Goal: Transaction & Acquisition: Purchase product/service

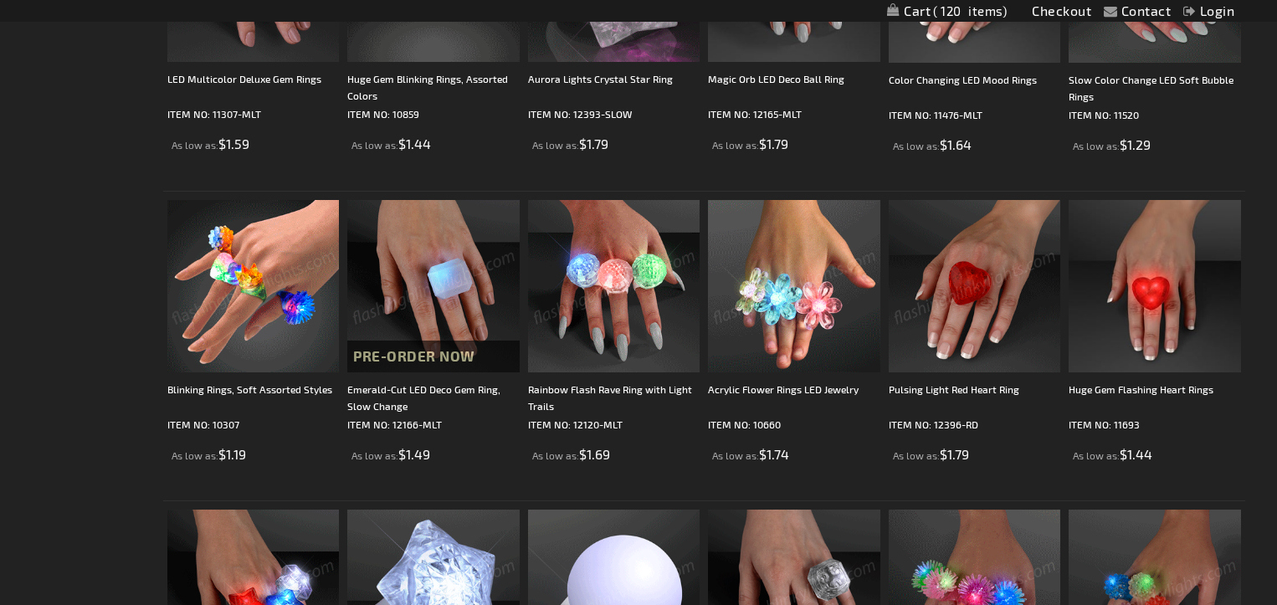
scroll to position [480, 0]
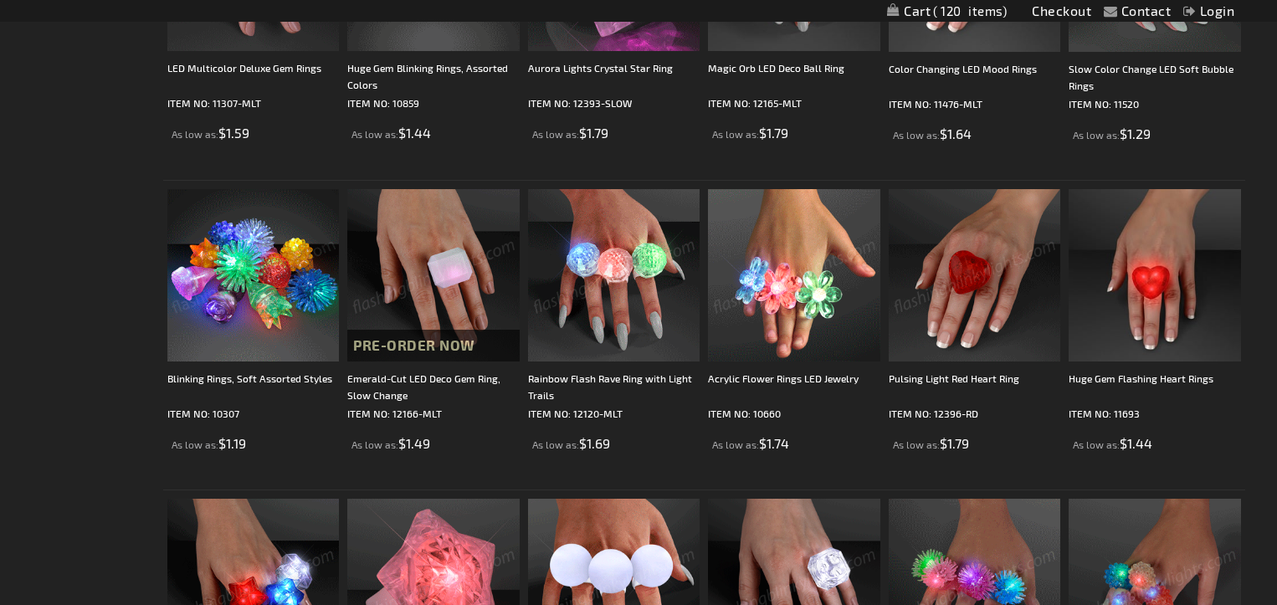
click at [270, 294] on img at bounding box center [253, 275] width 172 height 172
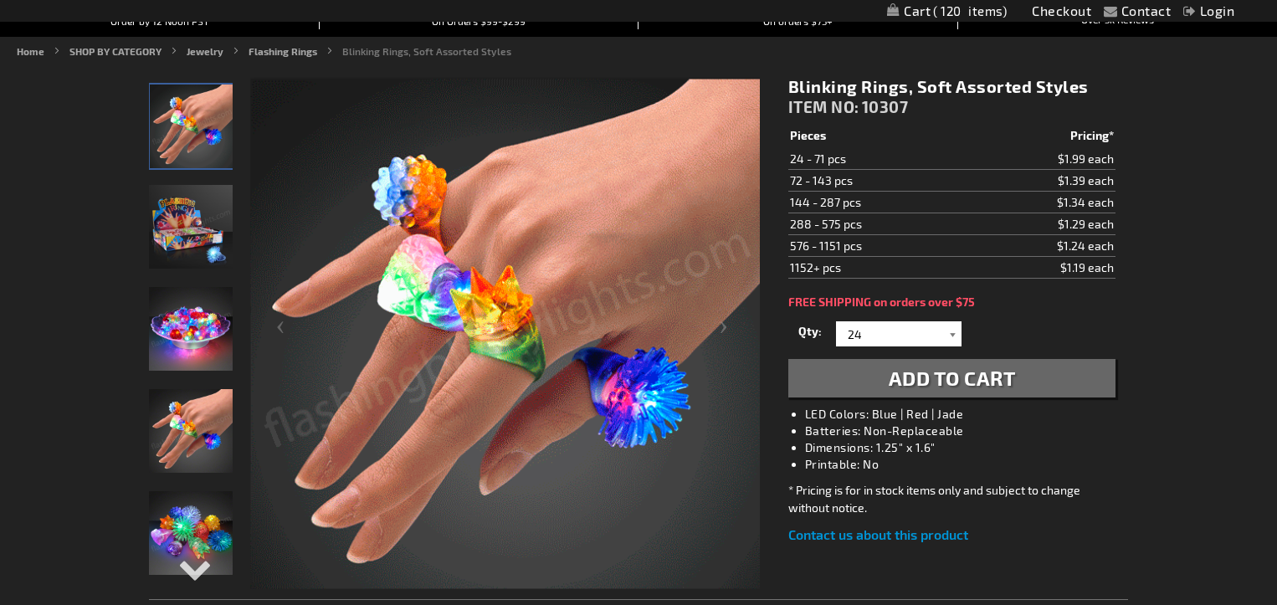
scroll to position [203, 0]
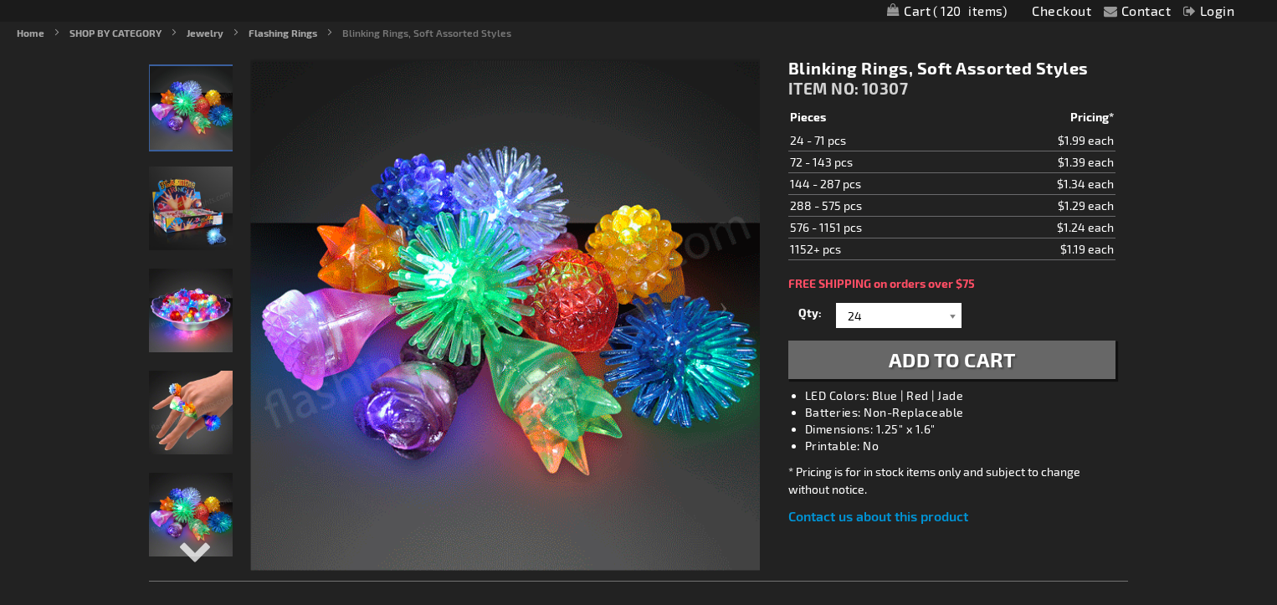
click at [955, 315] on div at bounding box center [953, 315] width 17 height 25
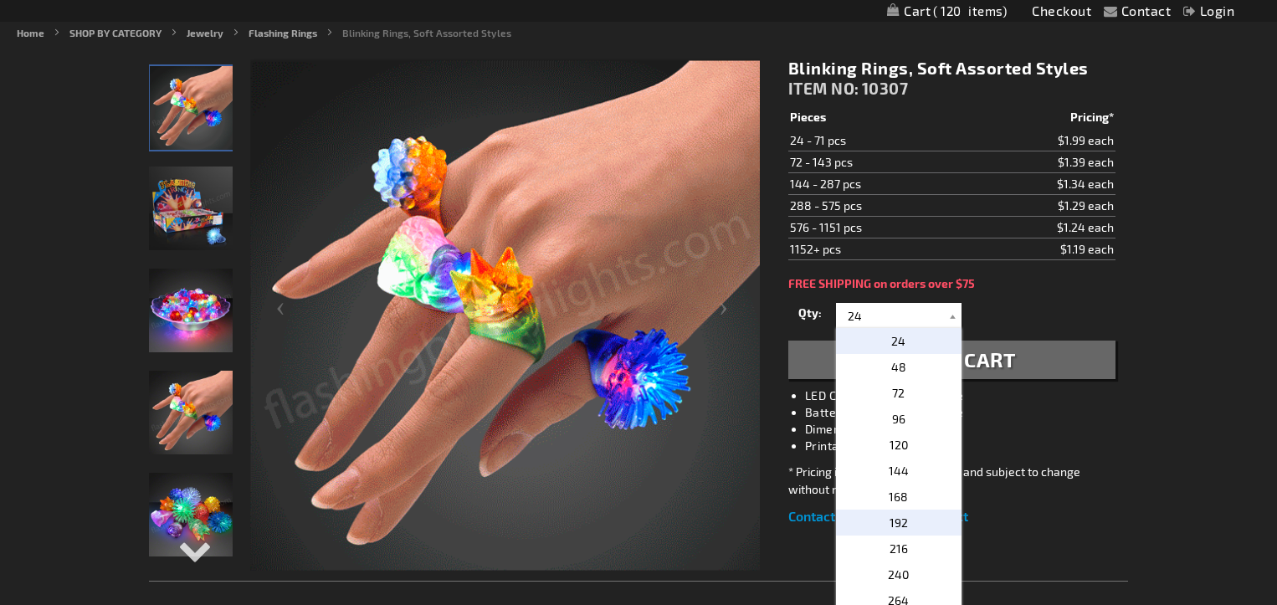
click at [896, 524] on span "192" at bounding box center [899, 523] width 18 height 14
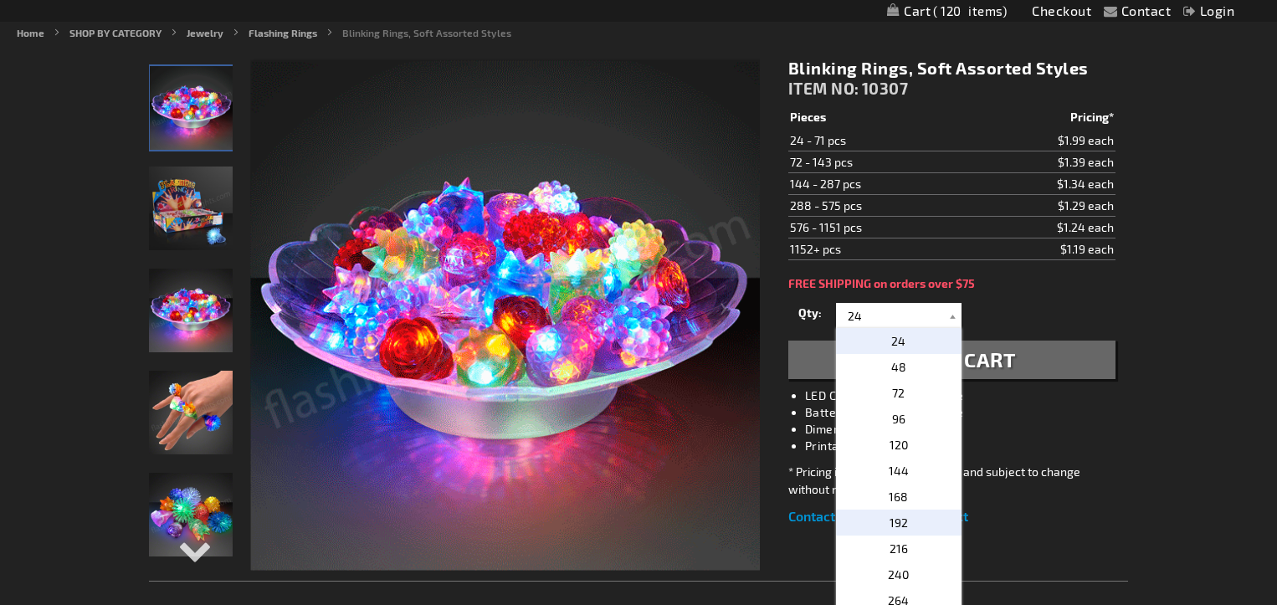
type input "192"
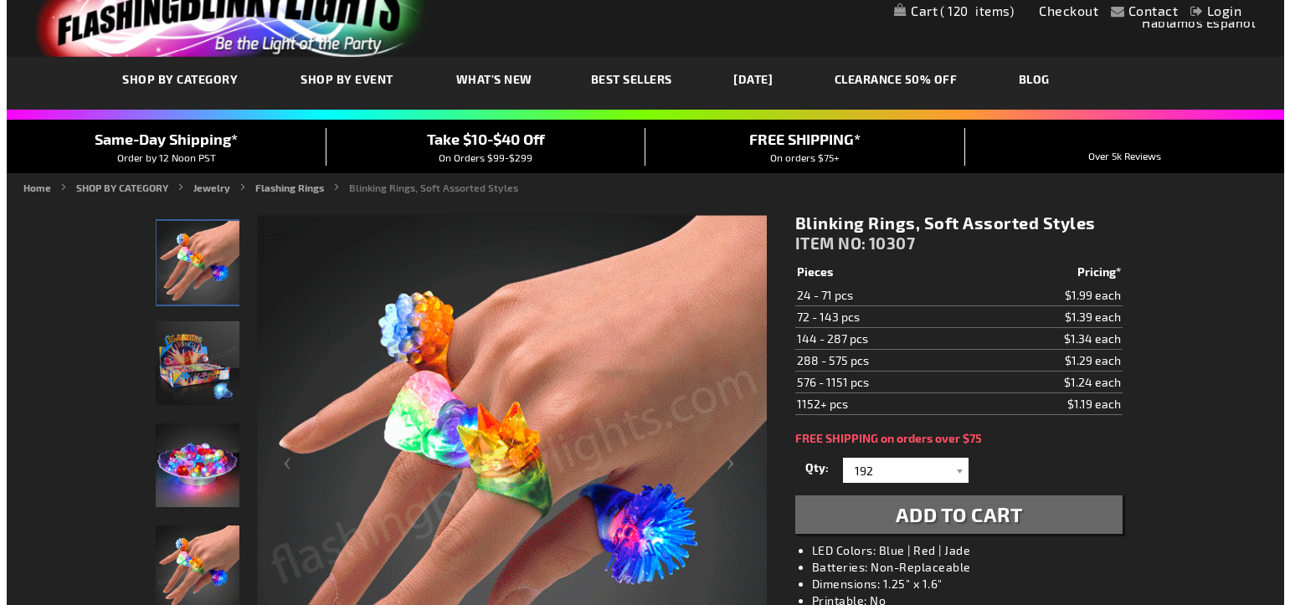
scroll to position [6, 0]
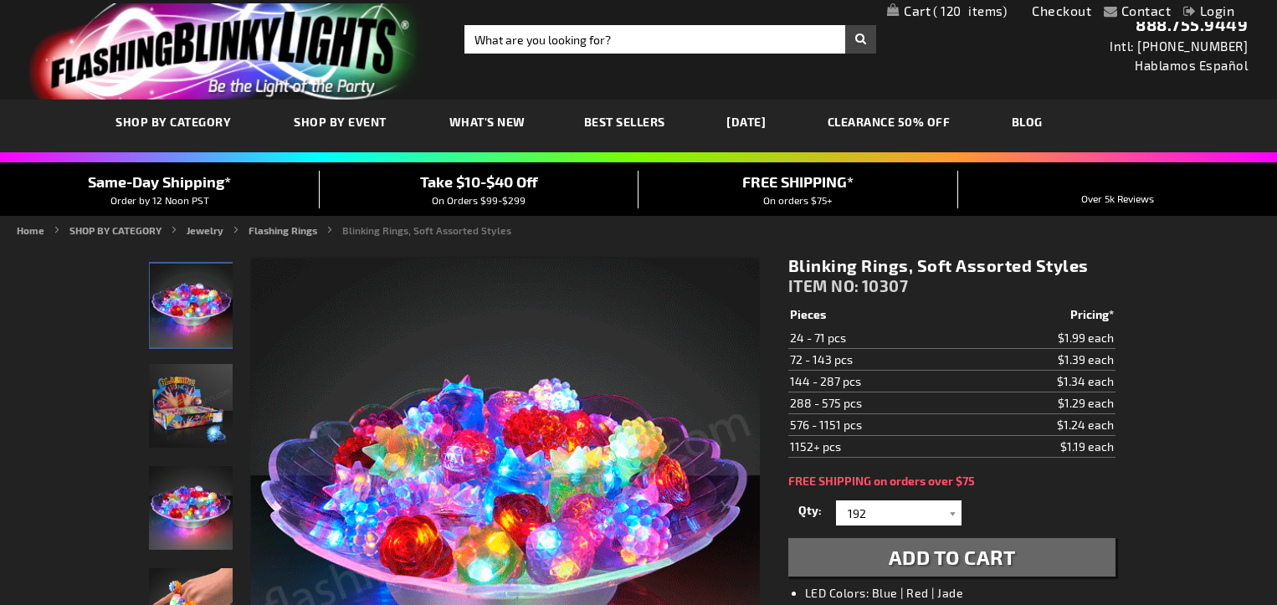
click at [952, 12] on span "120" at bounding box center [970, 10] width 74 height 15
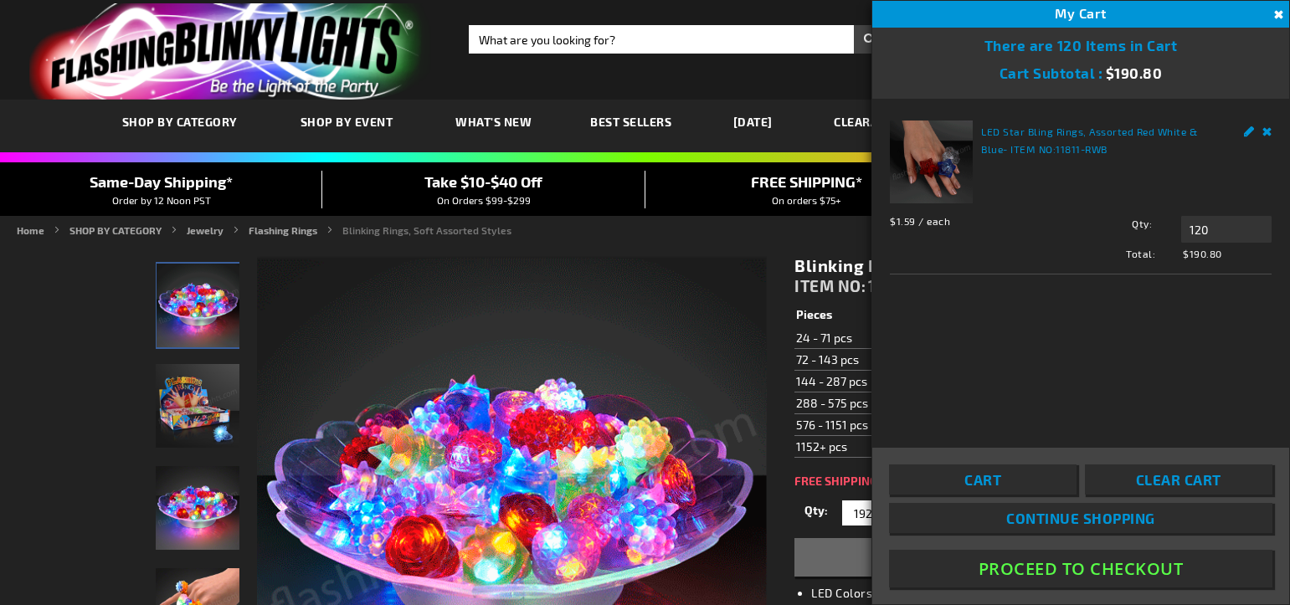
click at [1267, 135] on link "Remove" at bounding box center [1267, 130] width 10 height 18
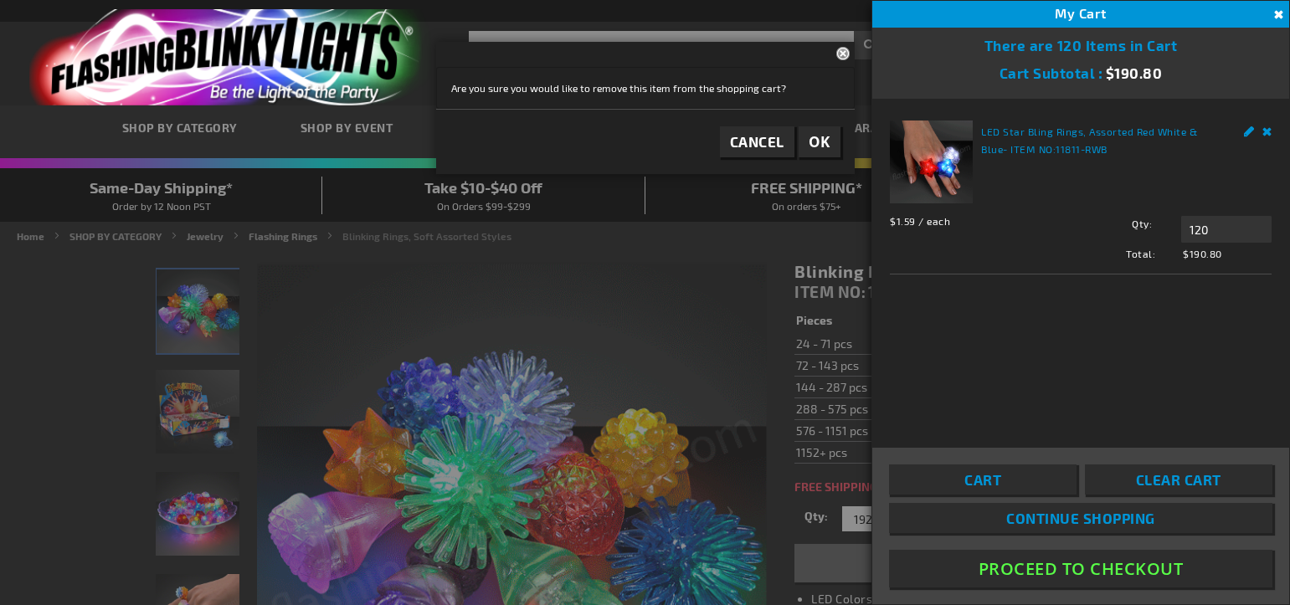
click at [1268, 136] on link "Remove" at bounding box center [1267, 130] width 10 height 18
click at [1210, 472] on span "Clear Cart" at bounding box center [1178, 479] width 85 height 17
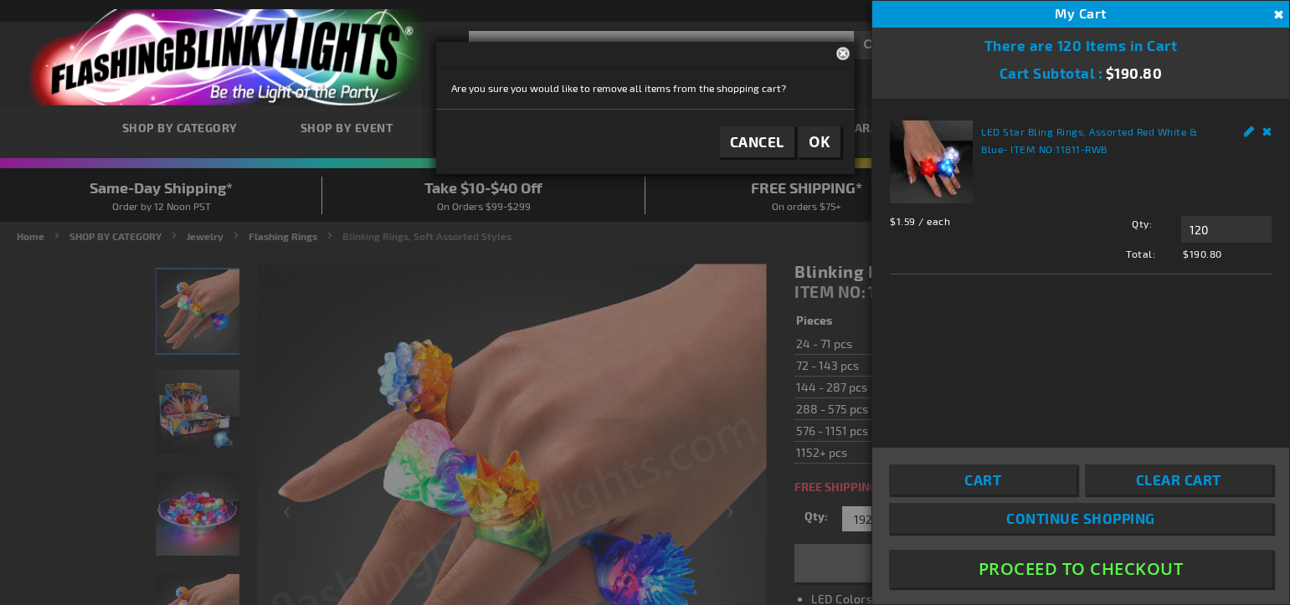
click at [1198, 489] on link "Clear Cart" at bounding box center [1179, 480] width 188 height 30
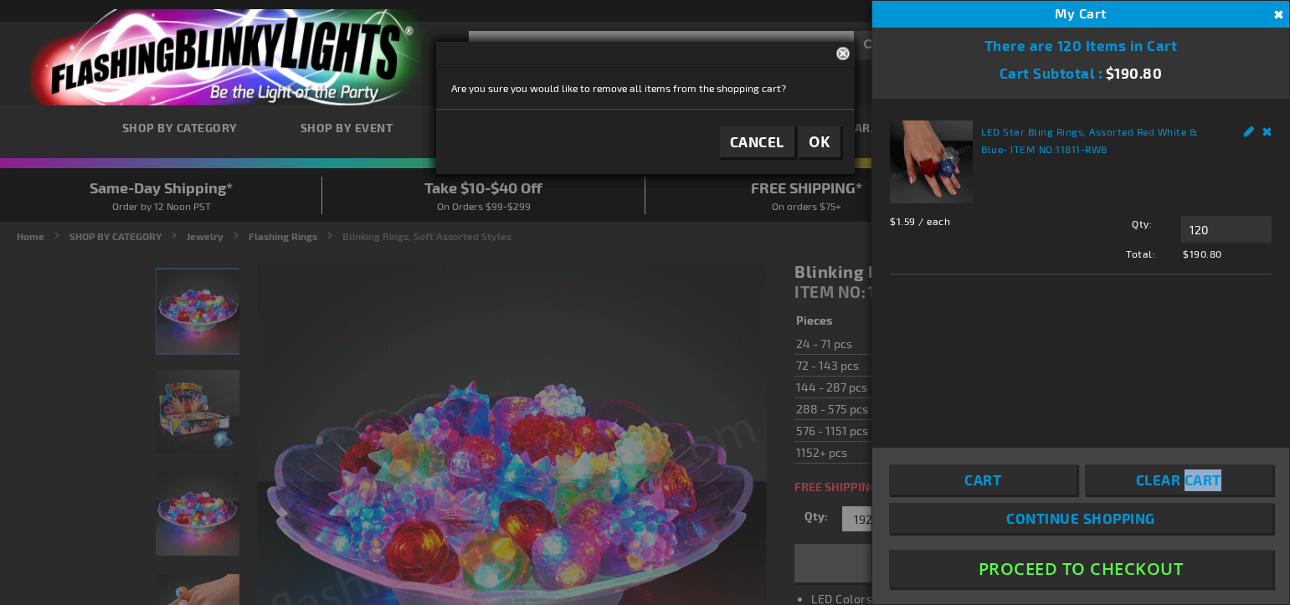
click at [1198, 489] on link "Clear Cart" at bounding box center [1179, 480] width 188 height 30
click at [1269, 131] on link "Remove" at bounding box center [1267, 130] width 10 height 18
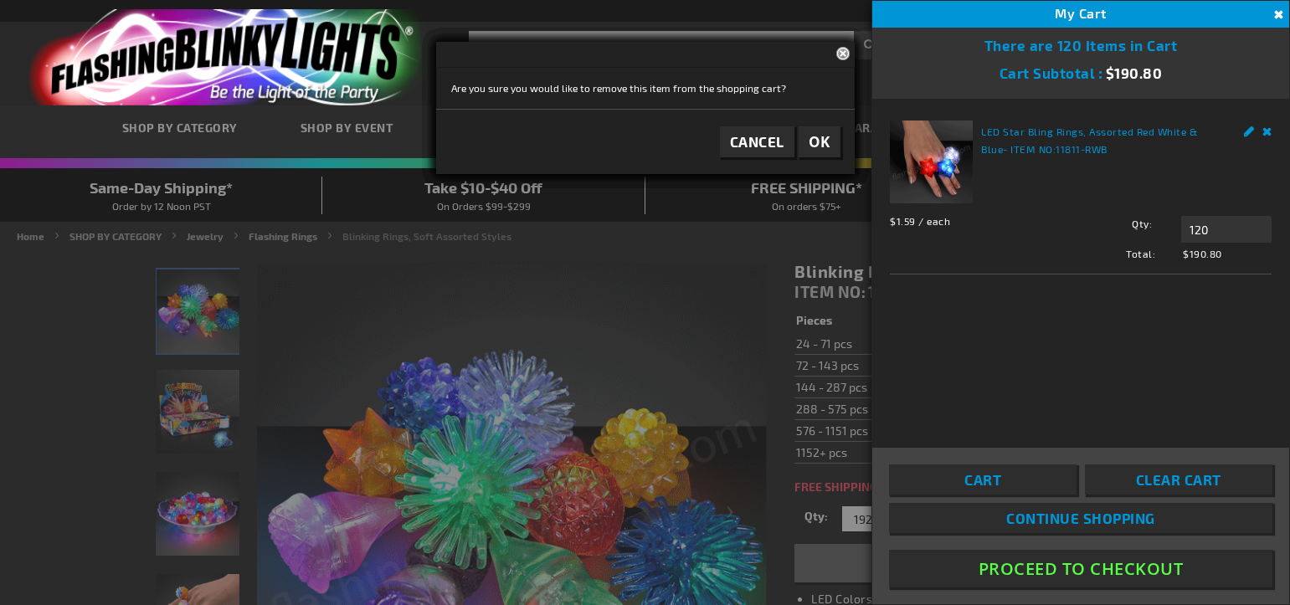
click at [1061, 377] on div "LED Star Bling Rings, Assorted Red White & Blue - ITEM NO: 11811-RWB $1.59 / ea…" at bounding box center [1080, 262] width 417 height 326
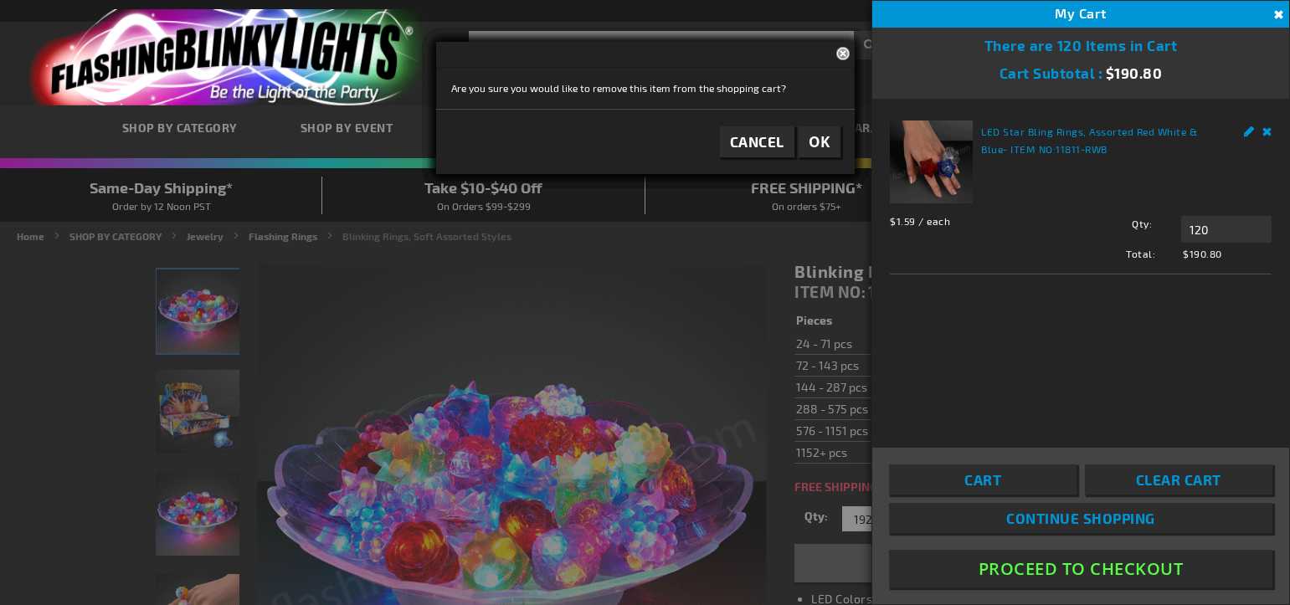
click at [1277, 12] on button "Close" at bounding box center [1276, 15] width 18 height 18
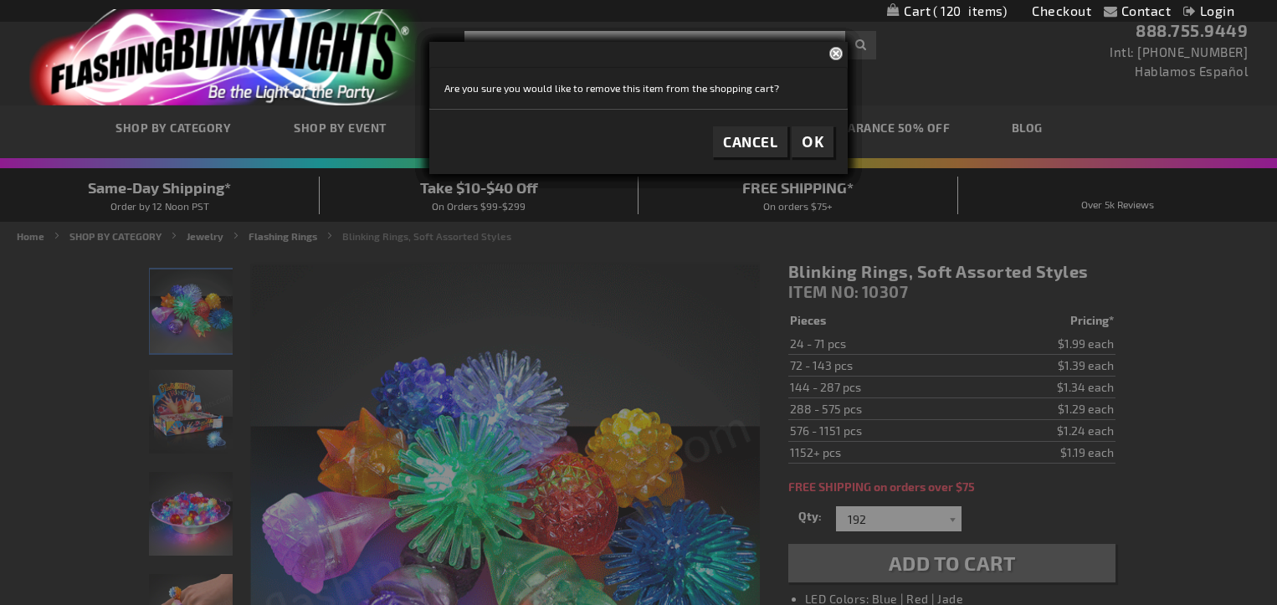
click at [963, 10] on span "120" at bounding box center [970, 10] width 74 height 15
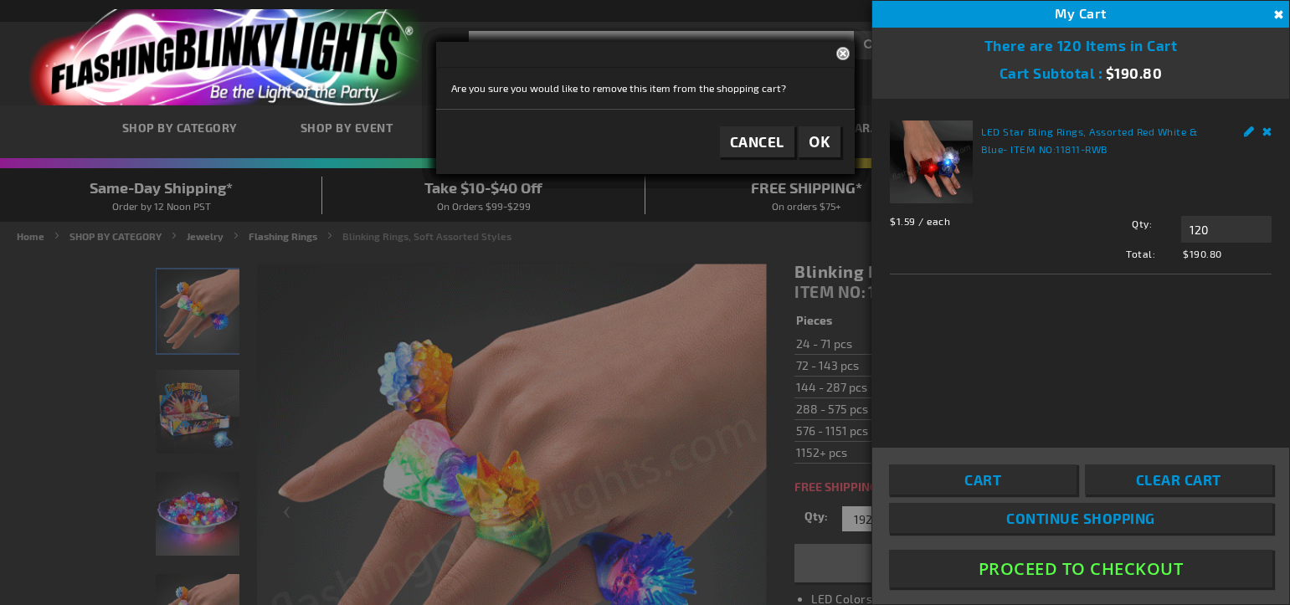
click at [1188, 474] on span "Clear Cart" at bounding box center [1178, 479] width 85 height 17
click at [1191, 481] on span "Clear Cart" at bounding box center [1178, 479] width 85 height 17
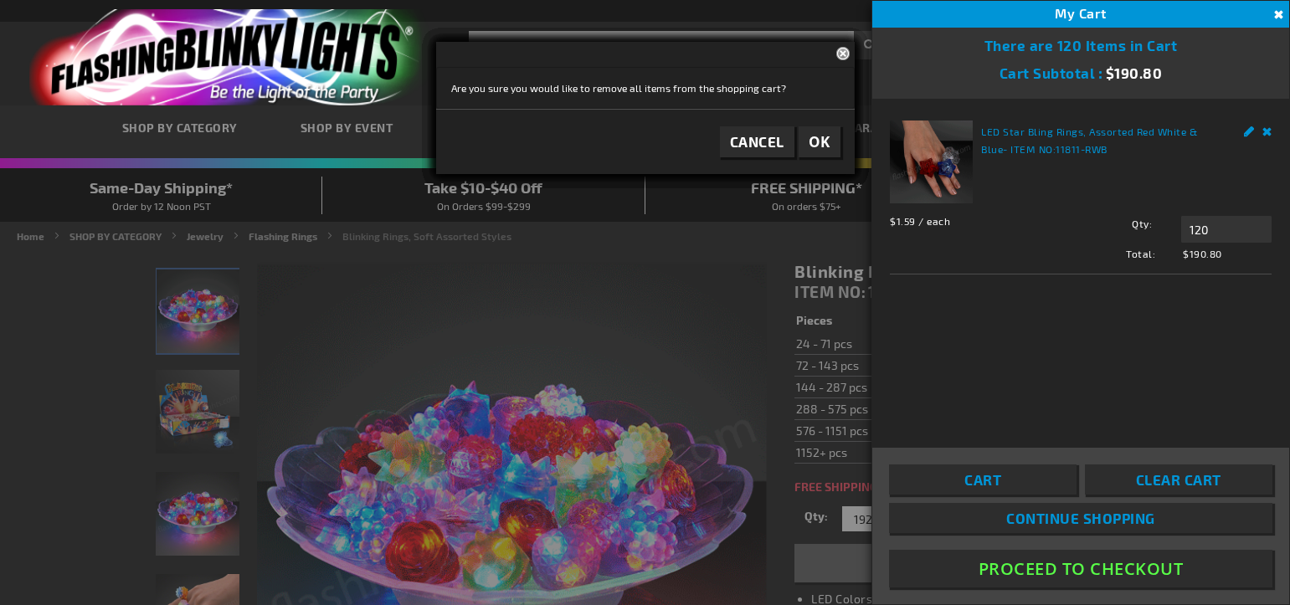
click at [827, 143] on span "OK" at bounding box center [820, 141] width 22 height 19
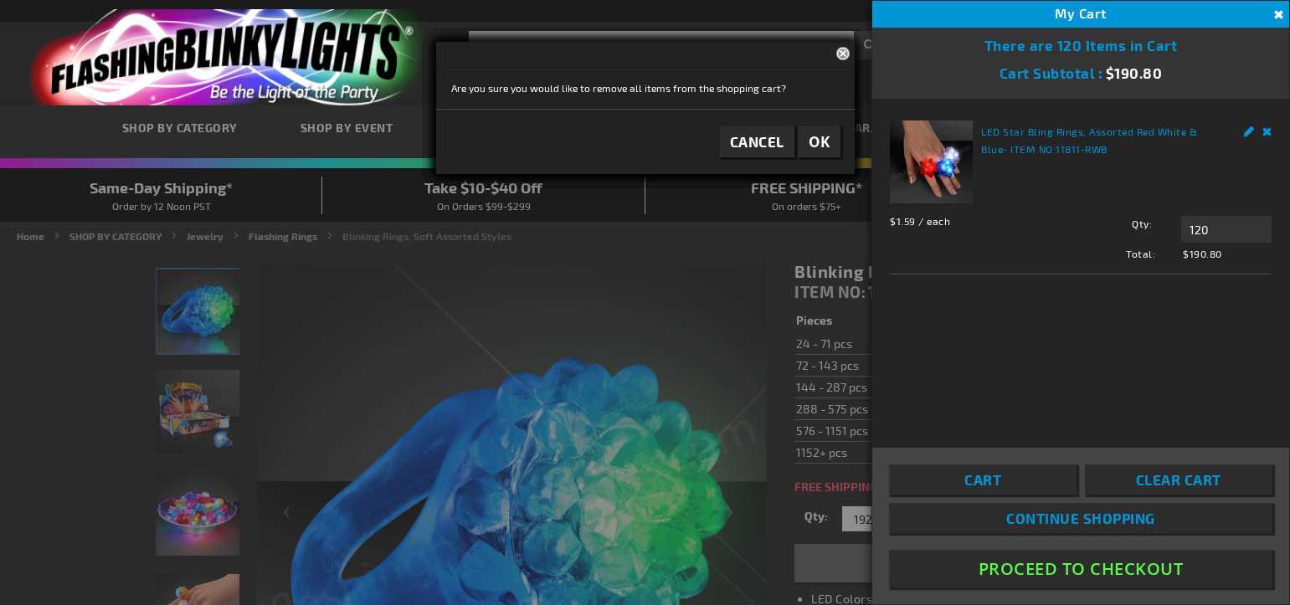
click at [820, 136] on span "OK" at bounding box center [820, 141] width 22 height 19
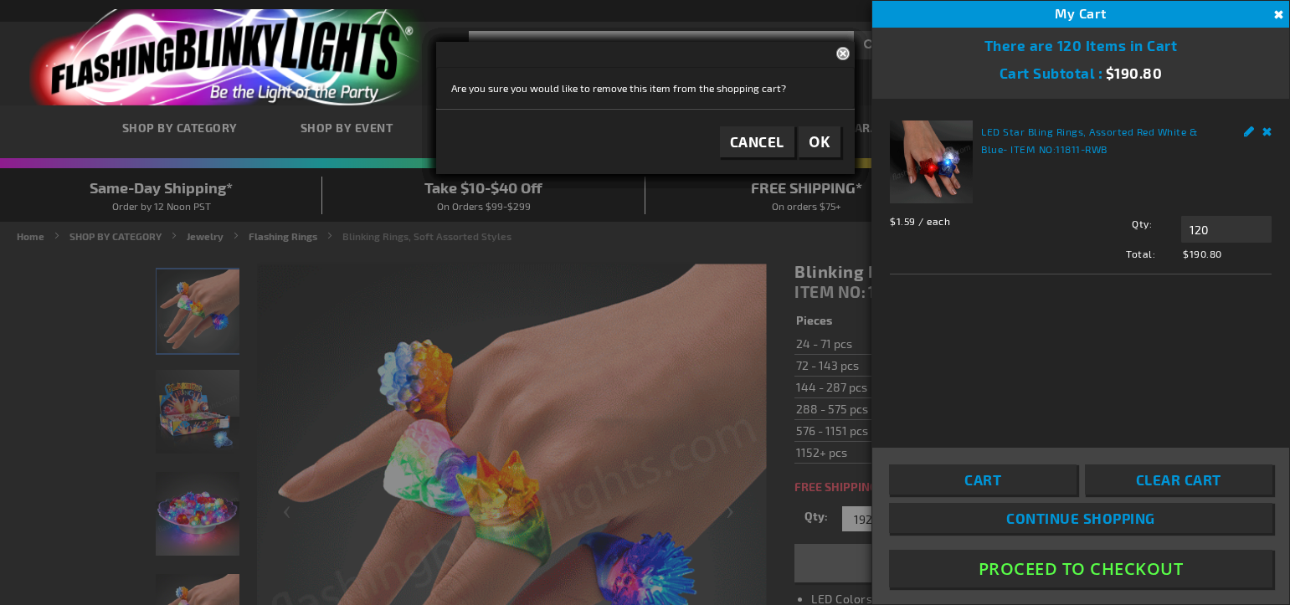
click at [822, 141] on span "OK" at bounding box center [820, 141] width 22 height 19
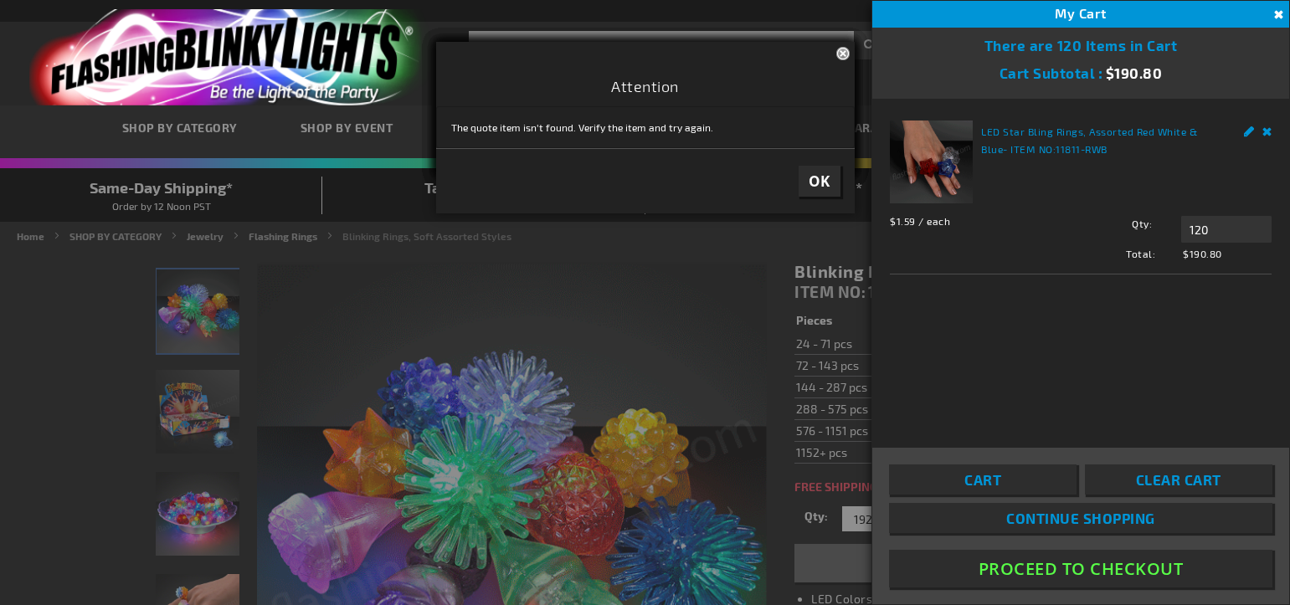
click at [821, 179] on span "OK" at bounding box center [820, 181] width 22 height 19
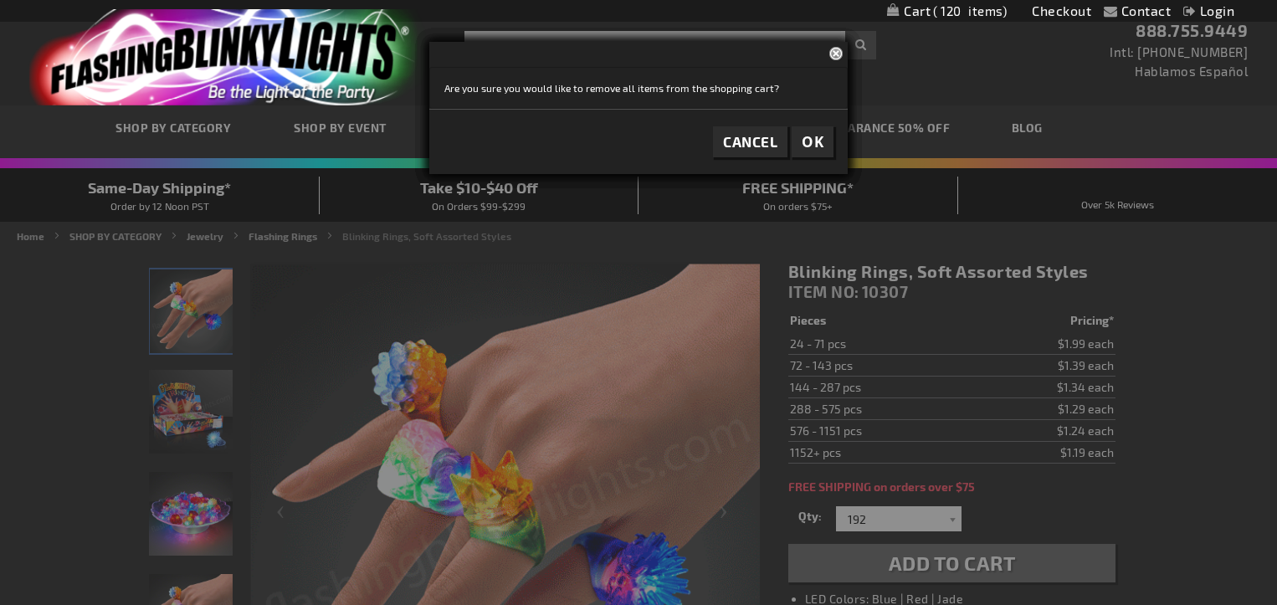
click at [804, 142] on span "OK" at bounding box center [813, 141] width 22 height 19
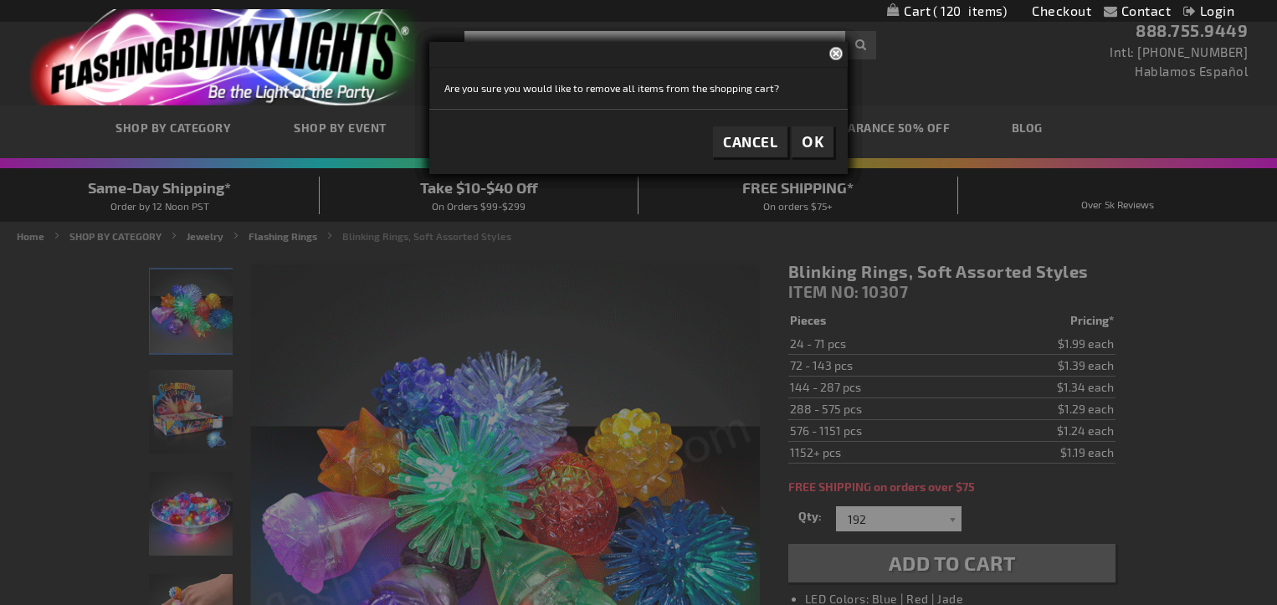
click at [819, 145] on span "OK" at bounding box center [813, 141] width 22 height 19
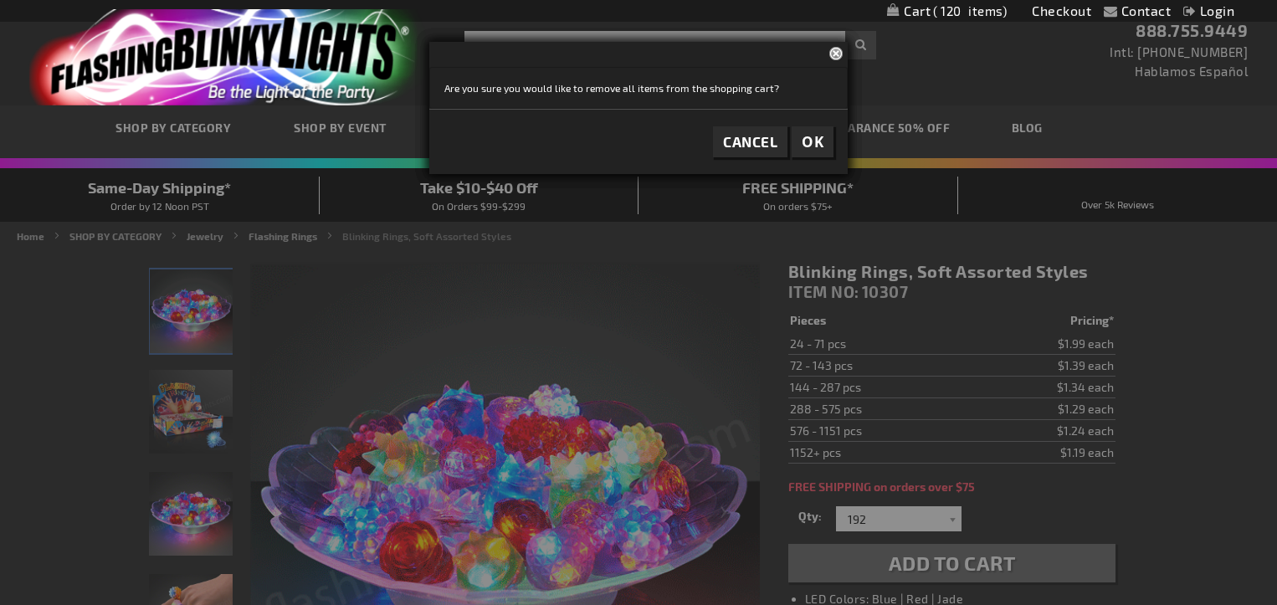
click at [819, 144] on span "OK" at bounding box center [813, 141] width 22 height 19
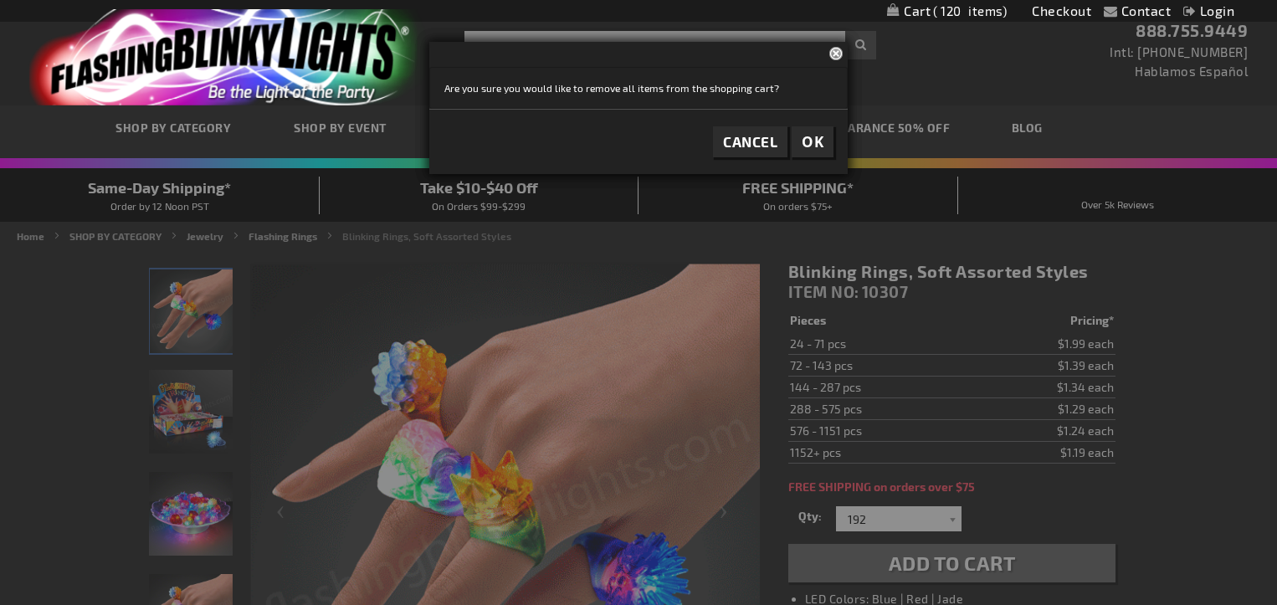
click at [819, 144] on span "OK" at bounding box center [813, 141] width 22 height 19
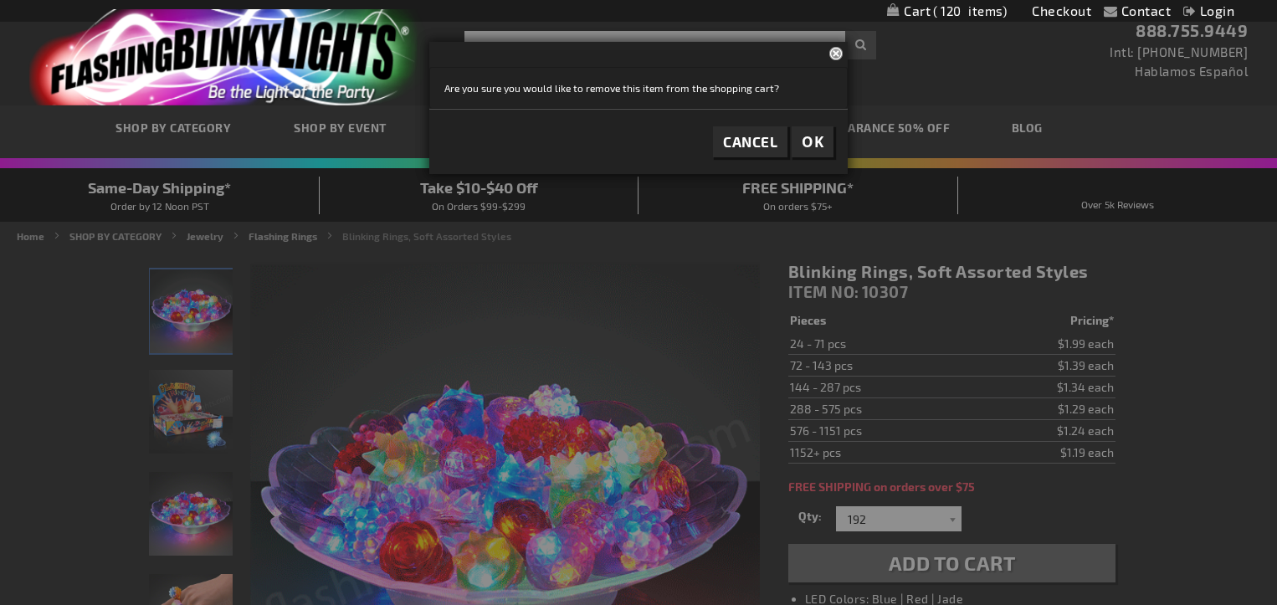
click at [819, 144] on span "OK" at bounding box center [813, 141] width 22 height 19
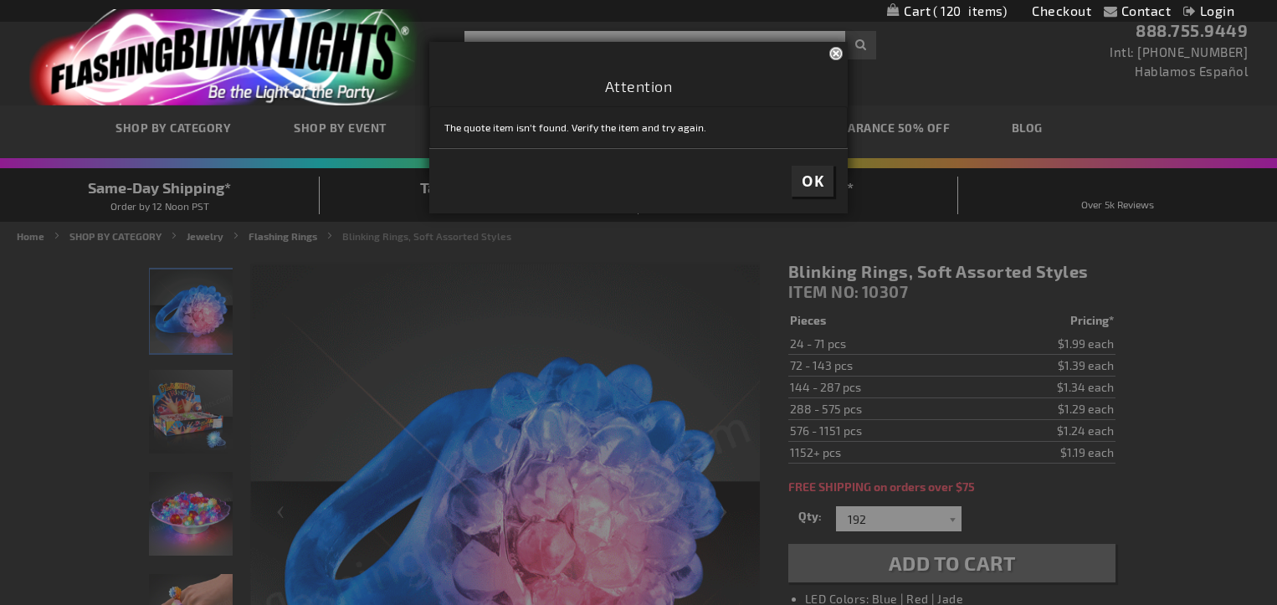
click at [819, 144] on span "OK" at bounding box center [813, 141] width 22 height 19
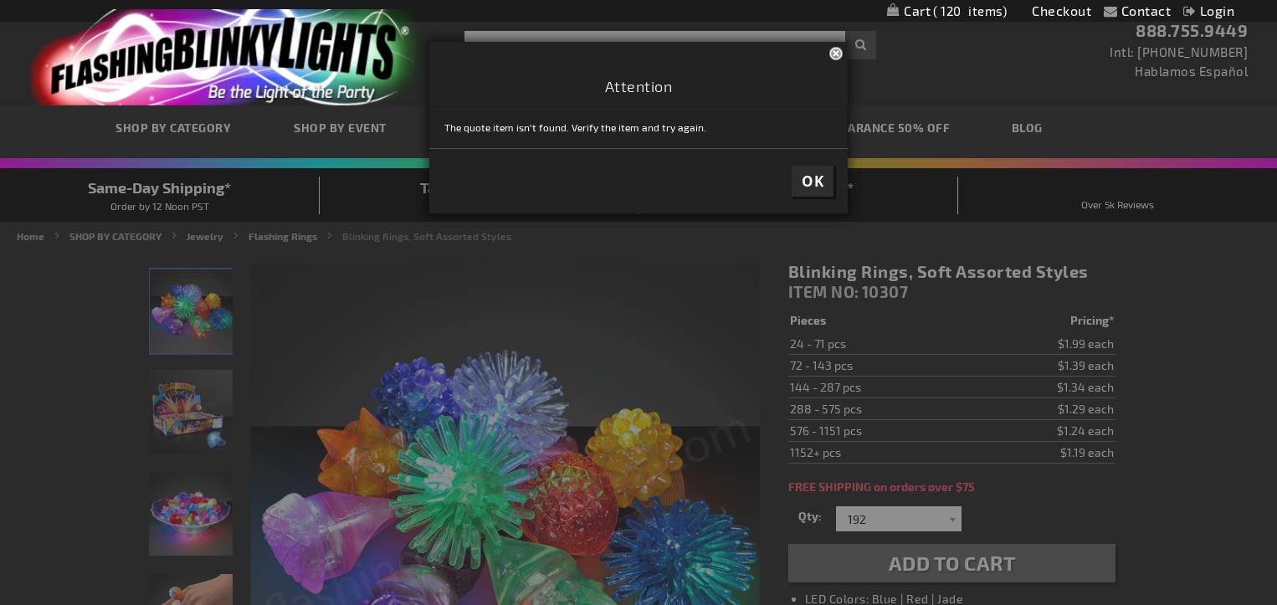
click at [819, 176] on span "OK" at bounding box center [813, 181] width 22 height 19
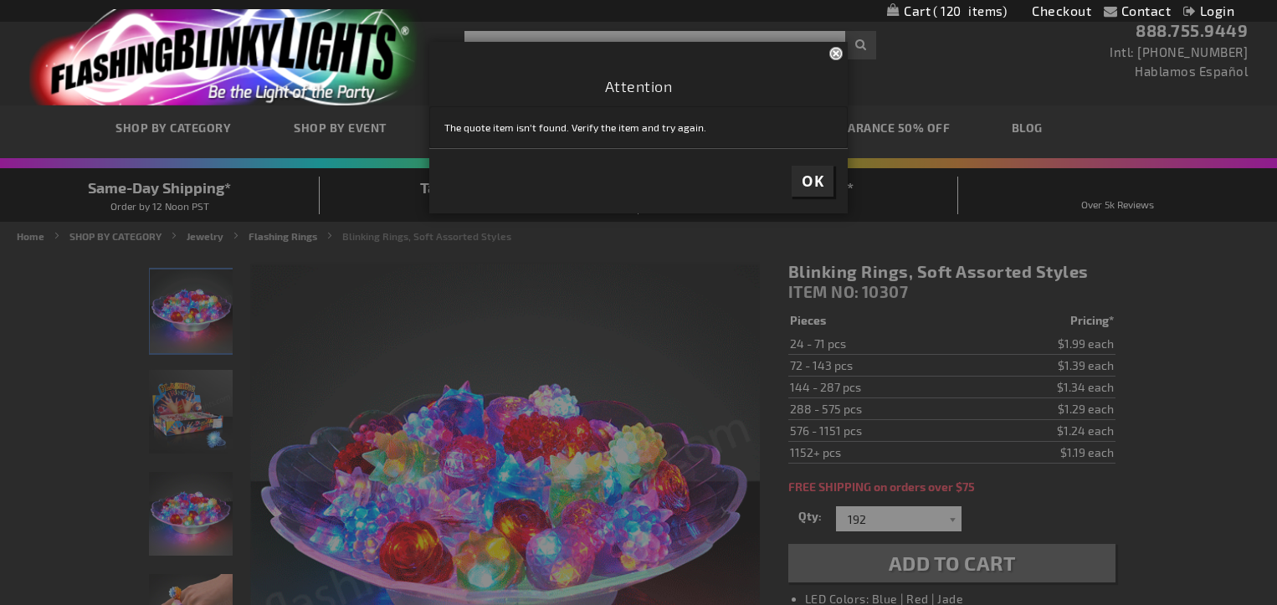
click at [819, 173] on span "OK" at bounding box center [813, 181] width 22 height 19
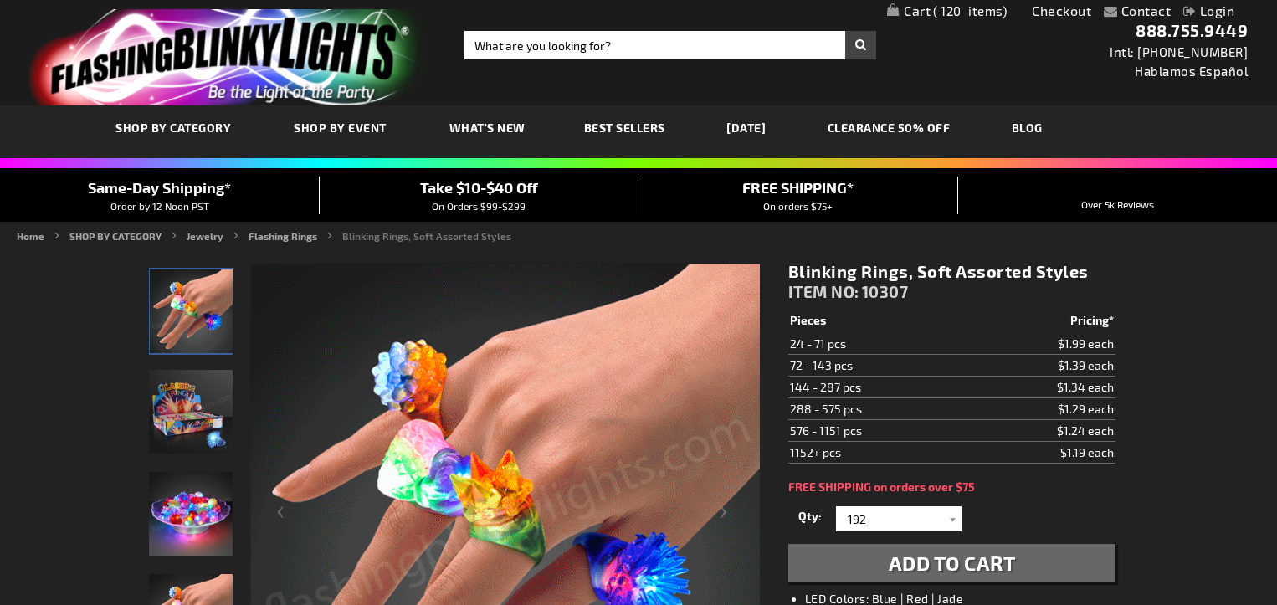
click at [965, 13] on span "120" at bounding box center [970, 10] width 74 height 15
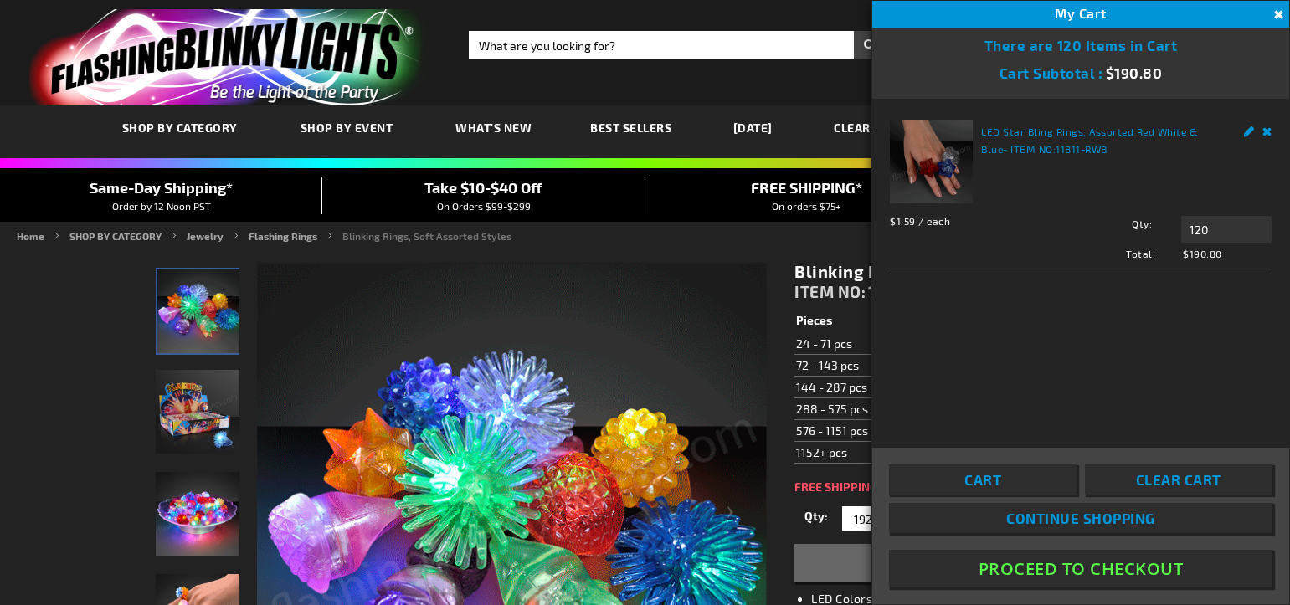
click at [1158, 476] on span "Clear Cart" at bounding box center [1178, 479] width 85 height 17
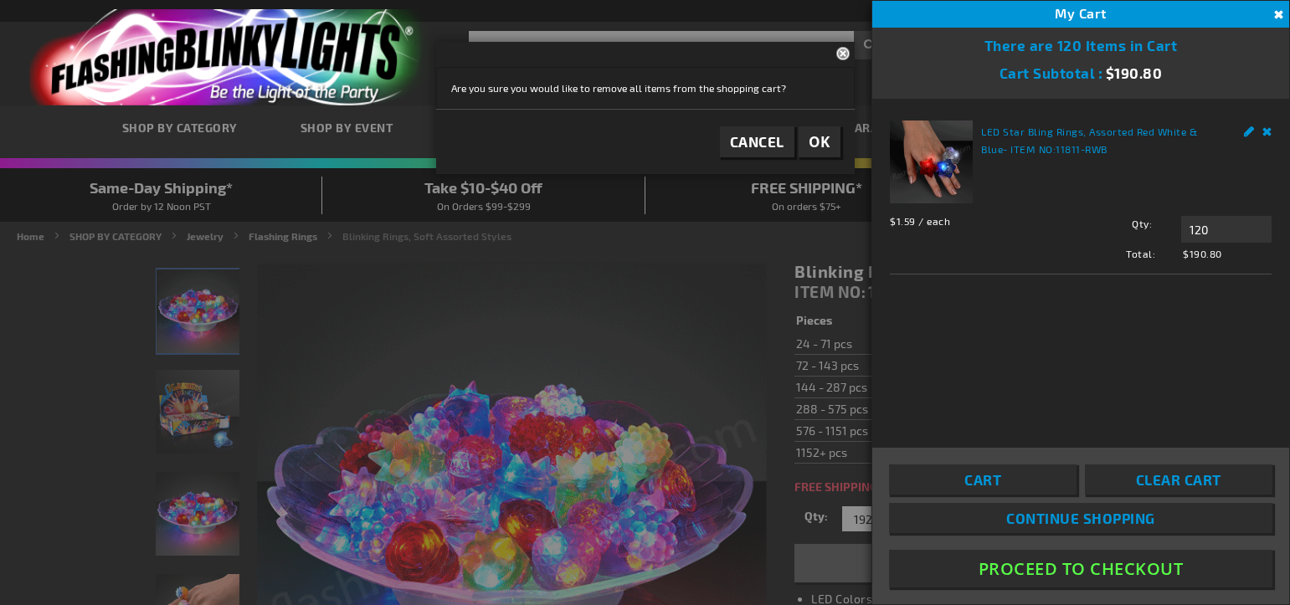
click at [831, 139] on button "OK" at bounding box center [820, 141] width 42 height 31
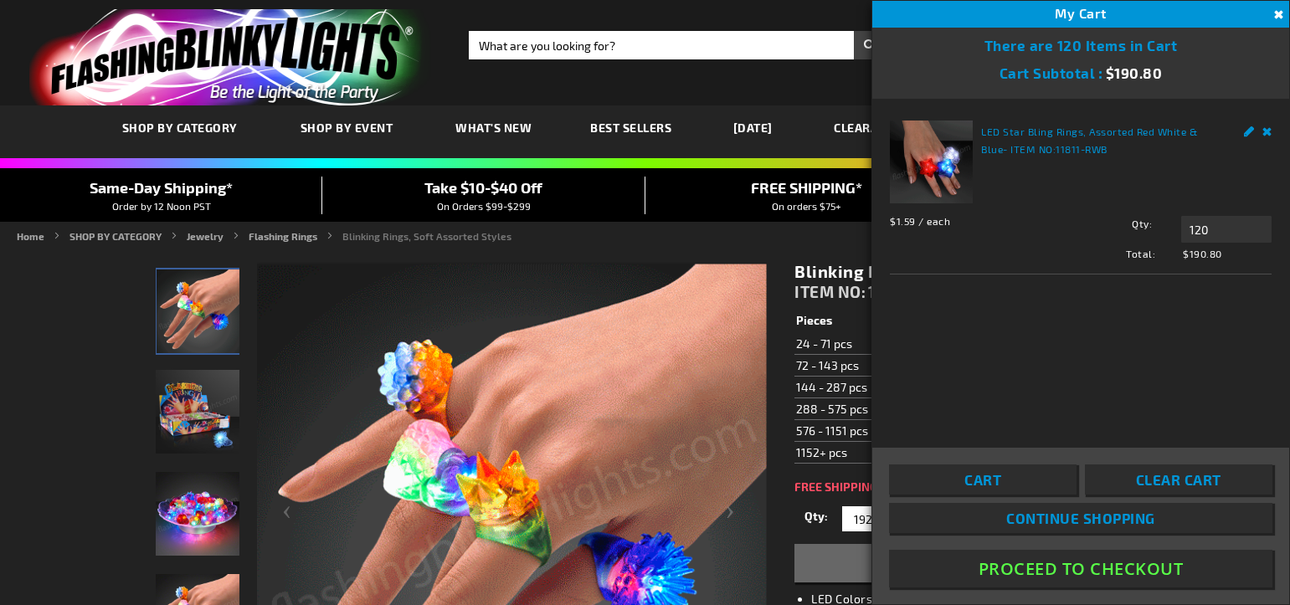
click at [1045, 373] on div "LED Star Bling Rings, Assorted Red White & Blue - ITEM NO: 11811-RWB $1.59 / ea…" at bounding box center [1080, 262] width 417 height 326
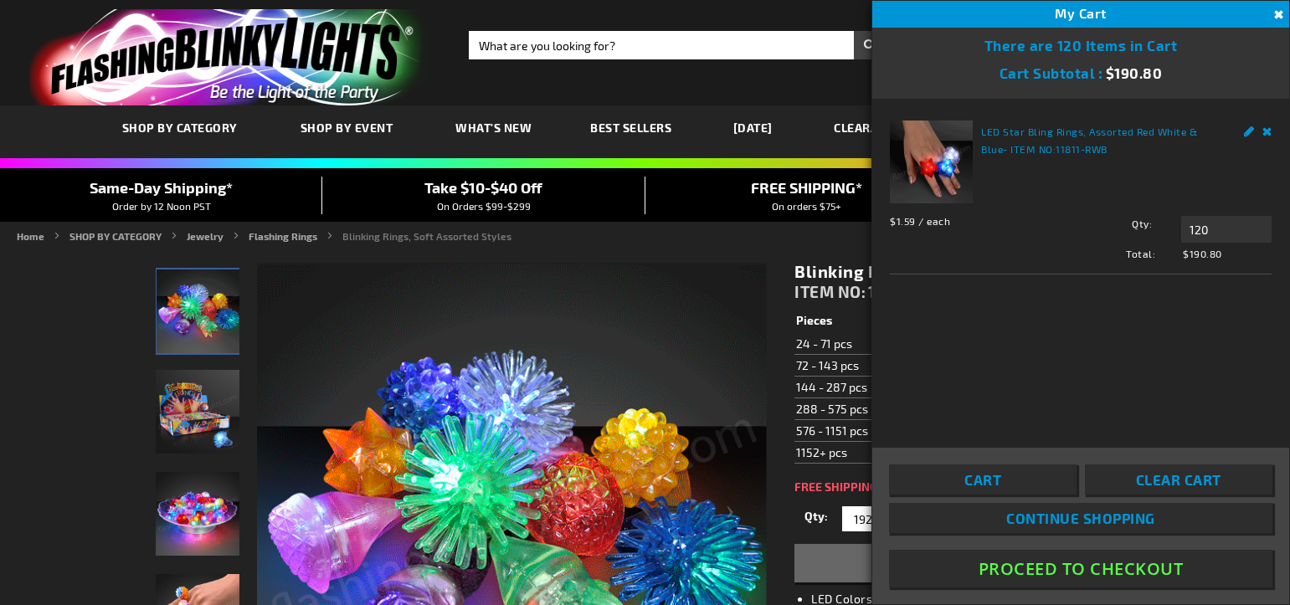
click at [1270, 133] on link "Remove" at bounding box center [1267, 130] width 10 height 18
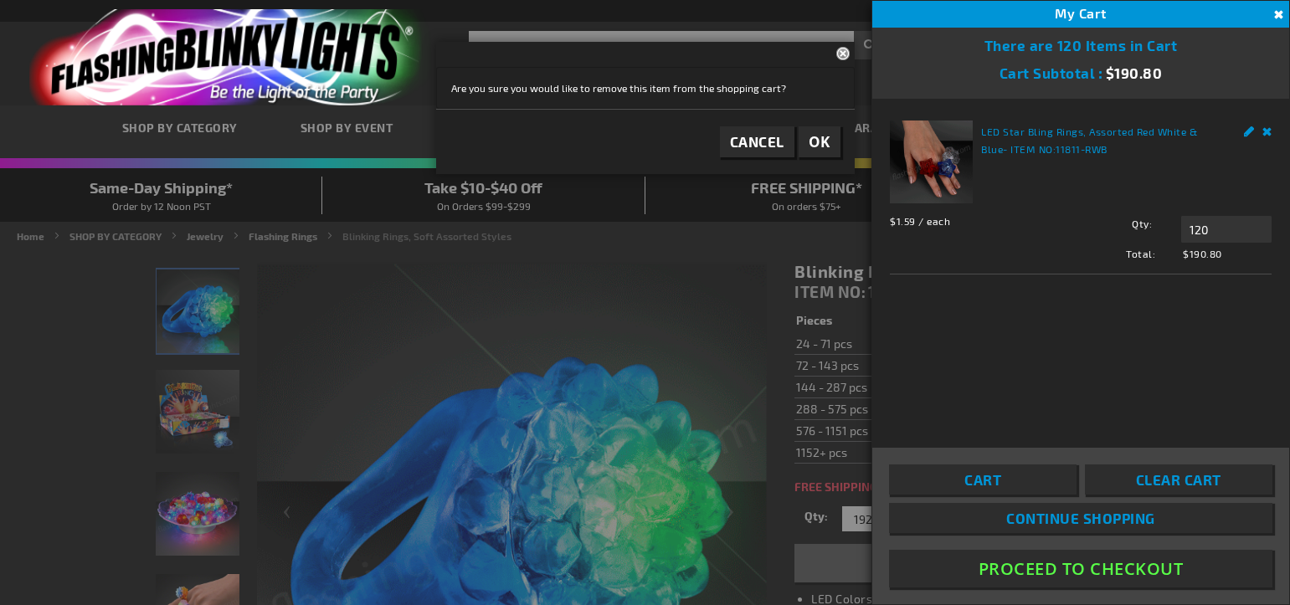
click at [813, 145] on span "OK" at bounding box center [820, 141] width 22 height 19
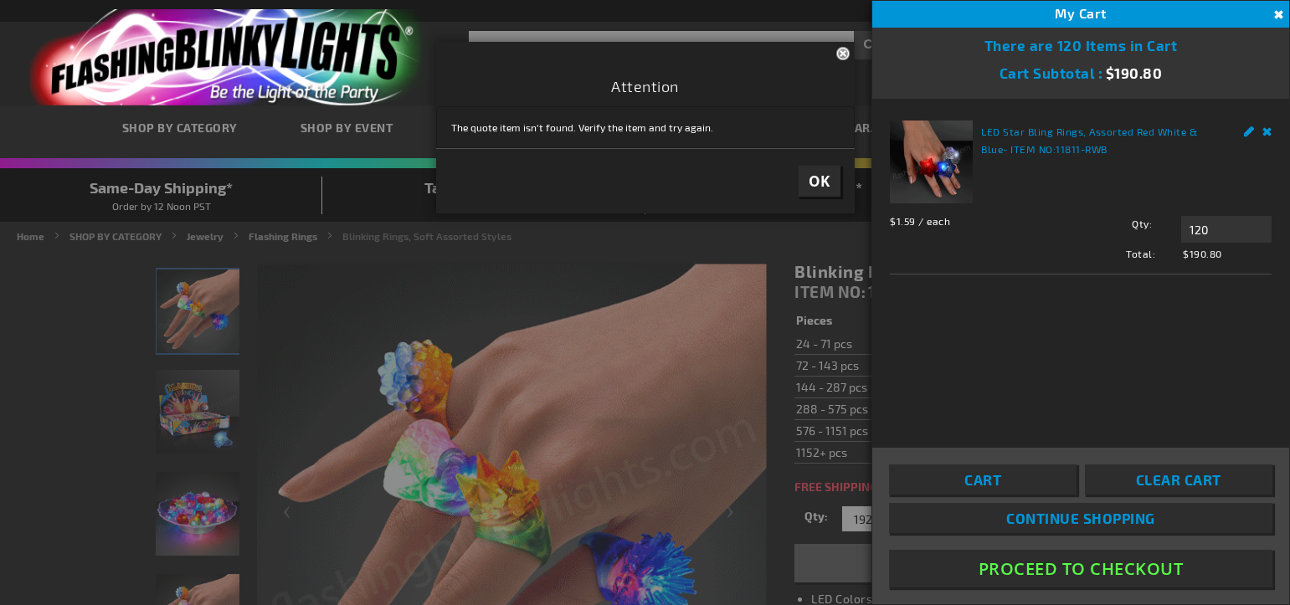
click at [831, 177] on button "OK" at bounding box center [820, 181] width 42 height 31
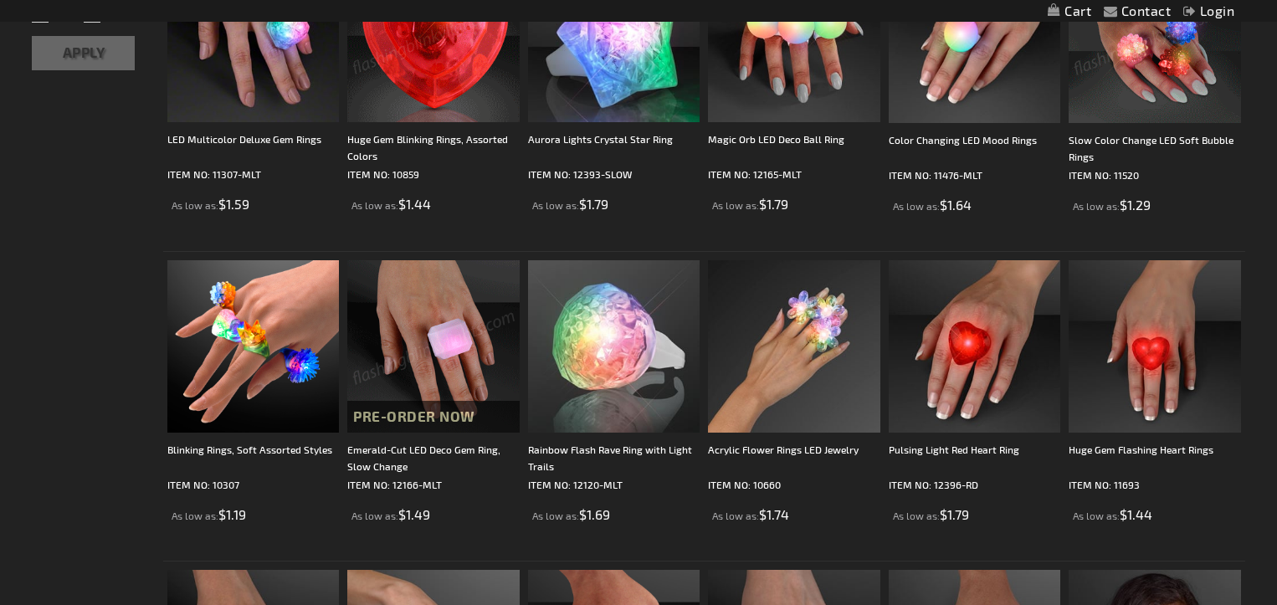
scroll to position [460, 0]
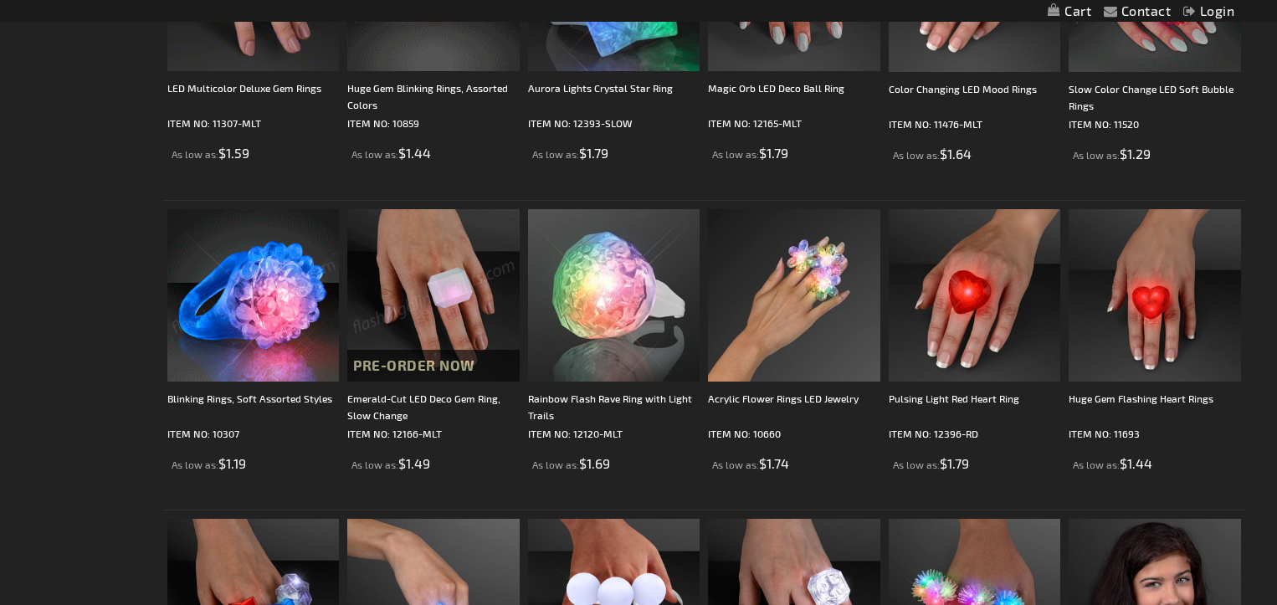
click at [253, 301] on img at bounding box center [253, 295] width 172 height 172
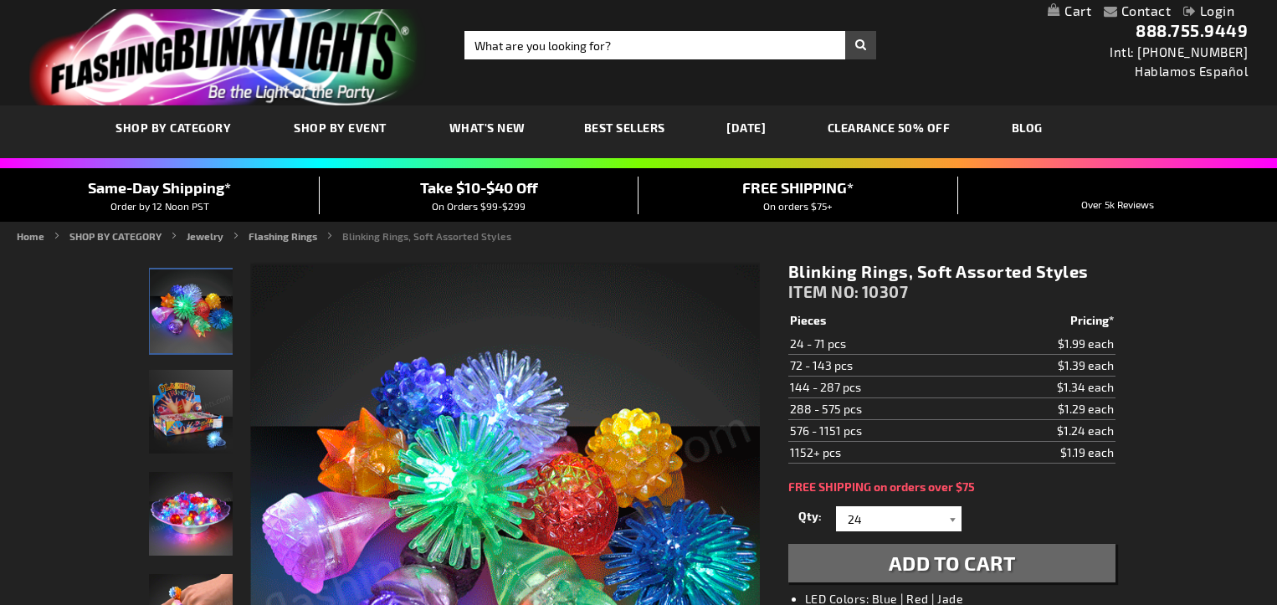
click at [954, 521] on div at bounding box center [953, 518] width 17 height 25
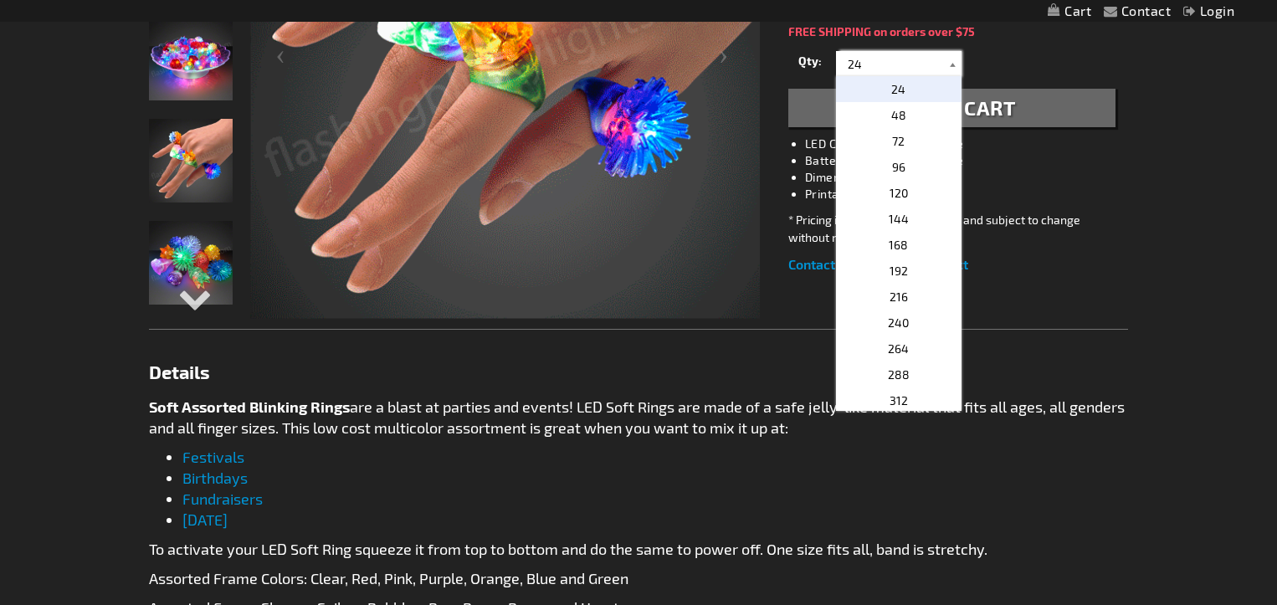
scroll to position [485, 0]
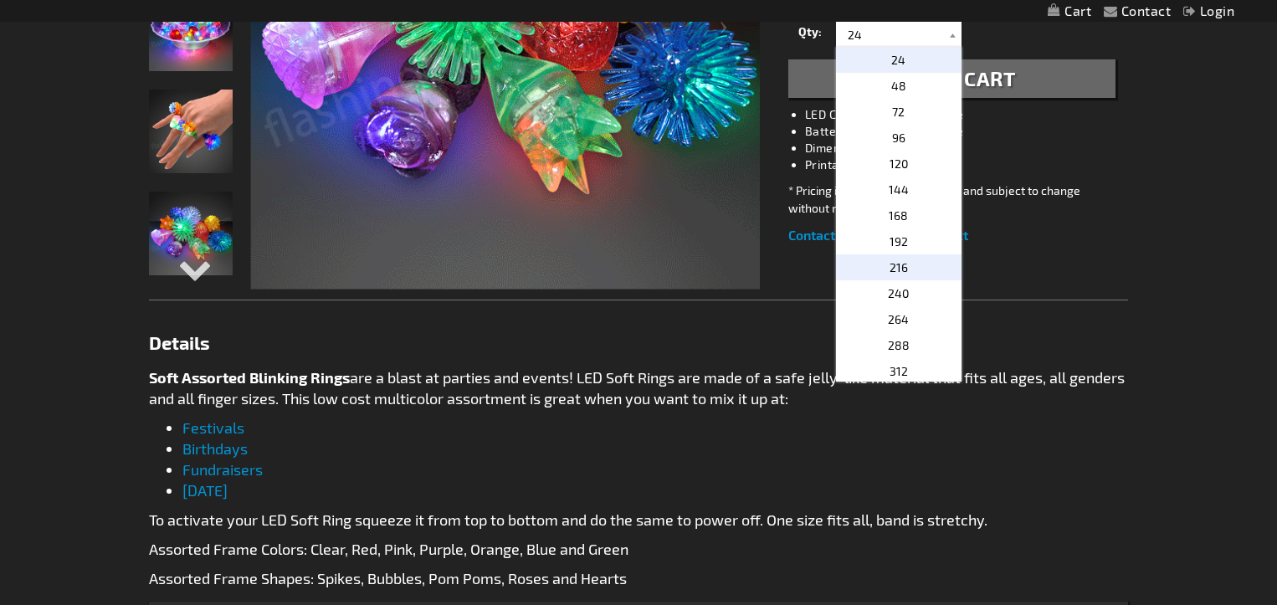
click at [912, 275] on p "216" at bounding box center [899, 267] width 126 height 26
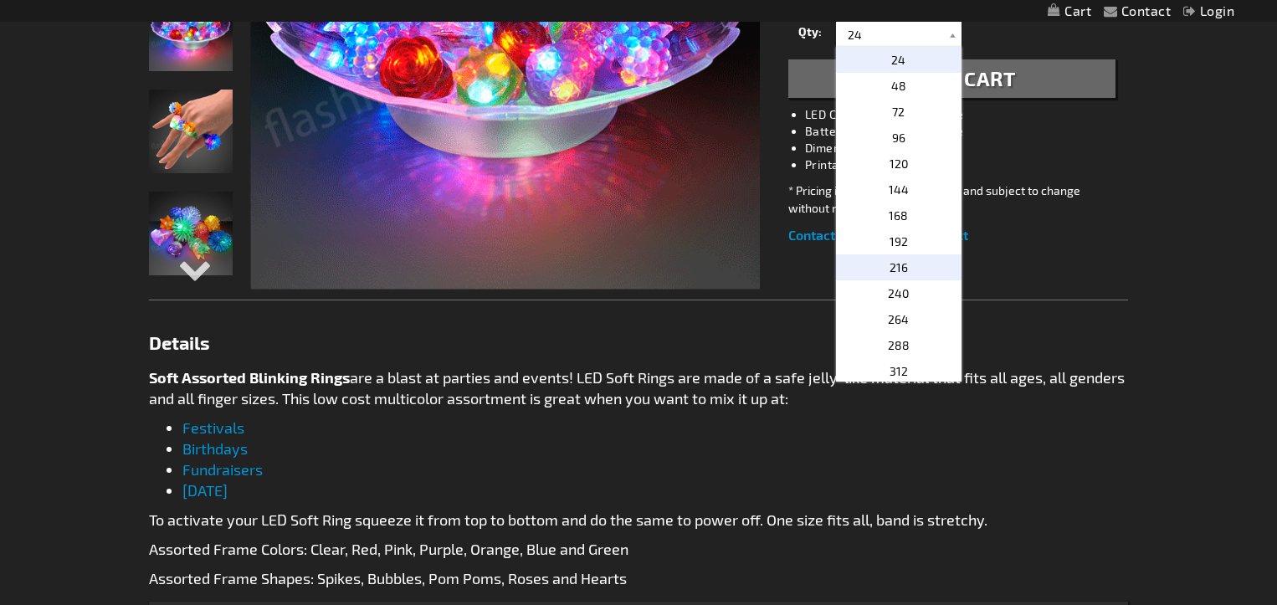
type input "216"
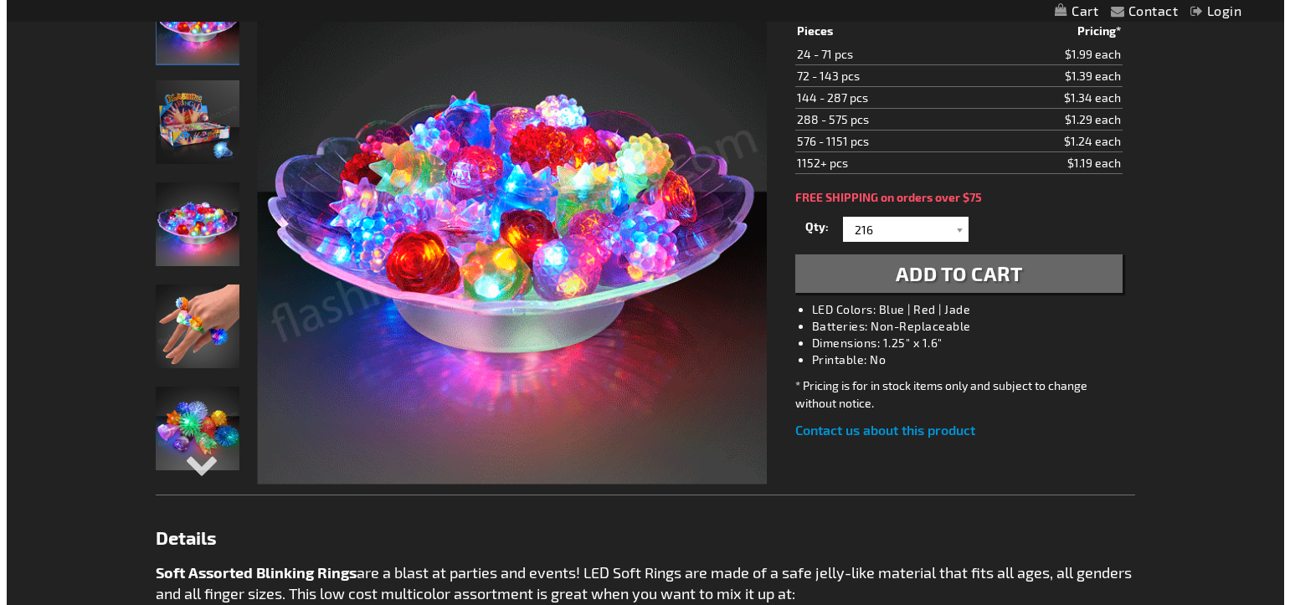
scroll to position [7, 0]
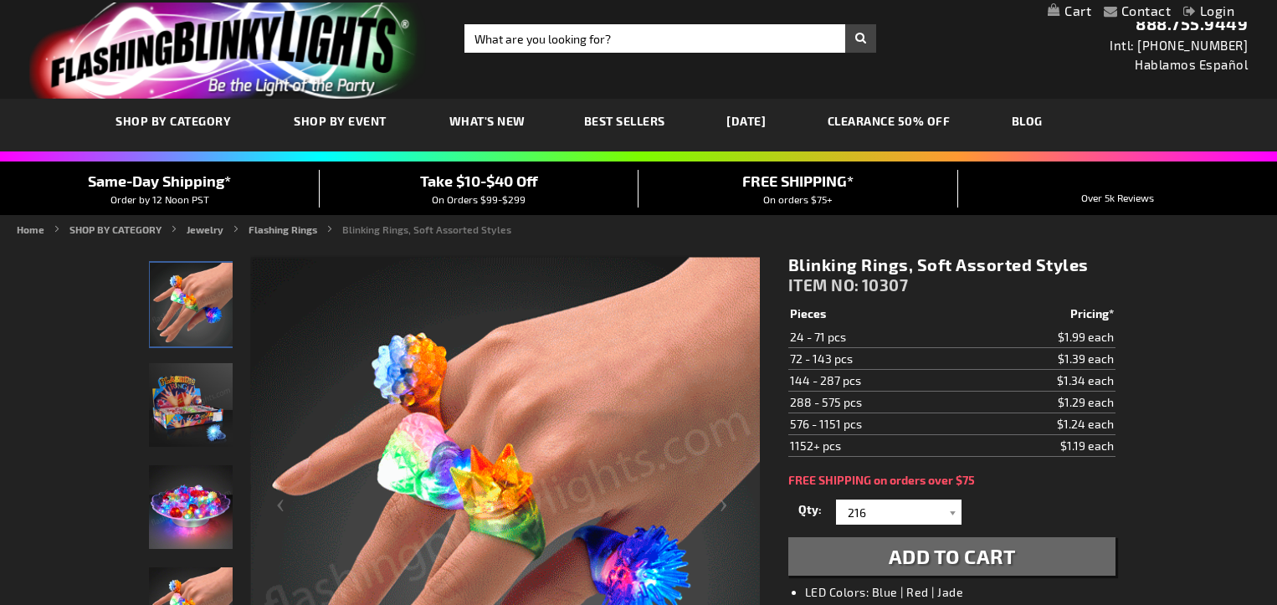
click at [973, 558] on span "Add to Cart" at bounding box center [952, 556] width 127 height 24
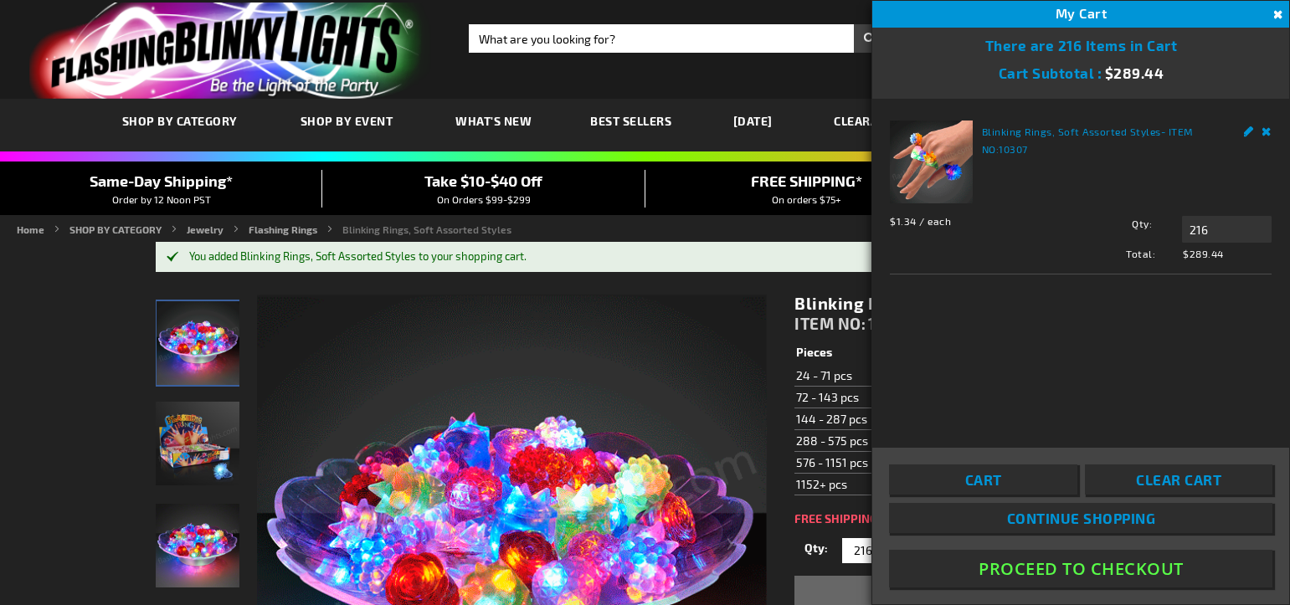
click at [1060, 571] on button "Proceed To Checkout" at bounding box center [1080, 569] width 383 height 38
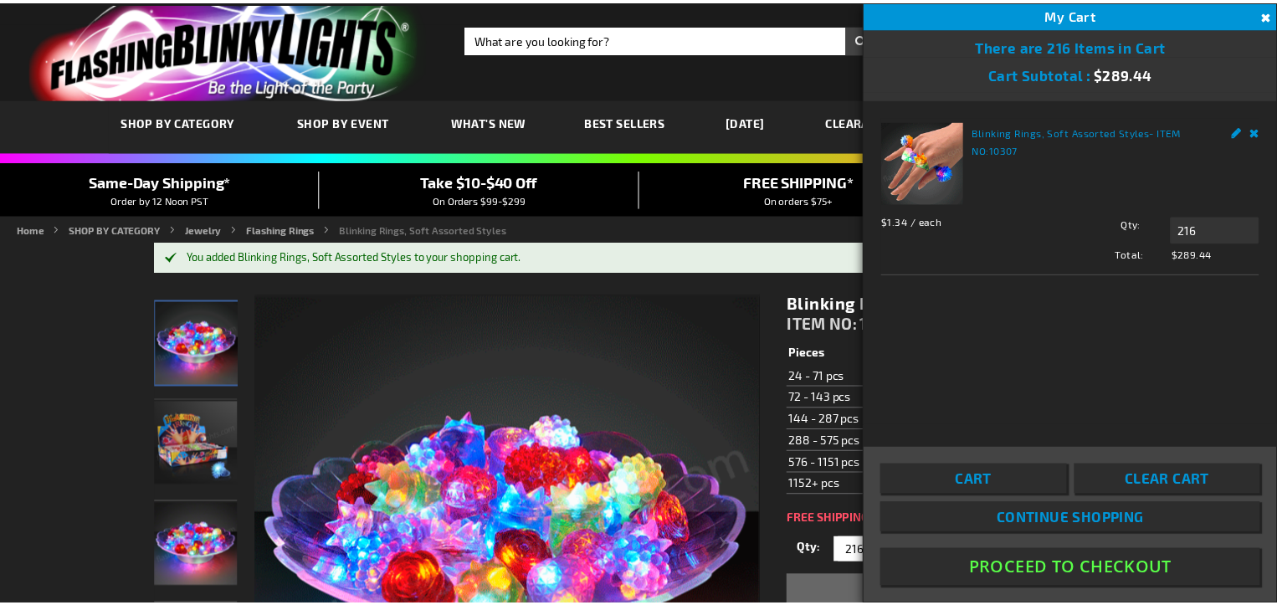
scroll to position [16, 0]
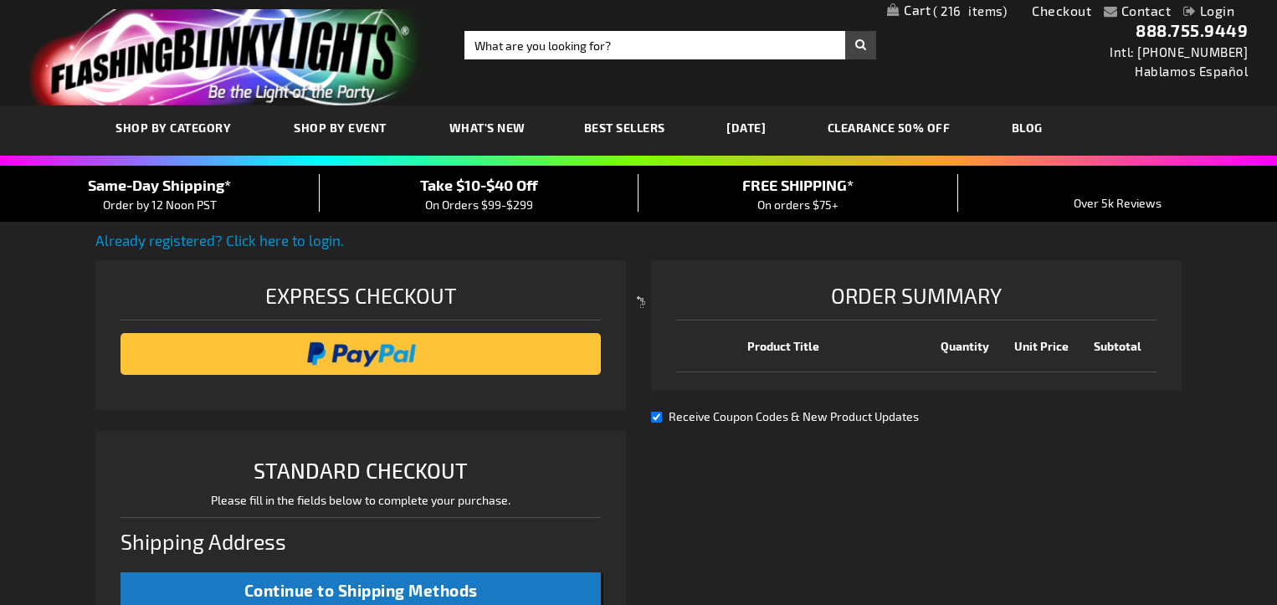
select select "US"
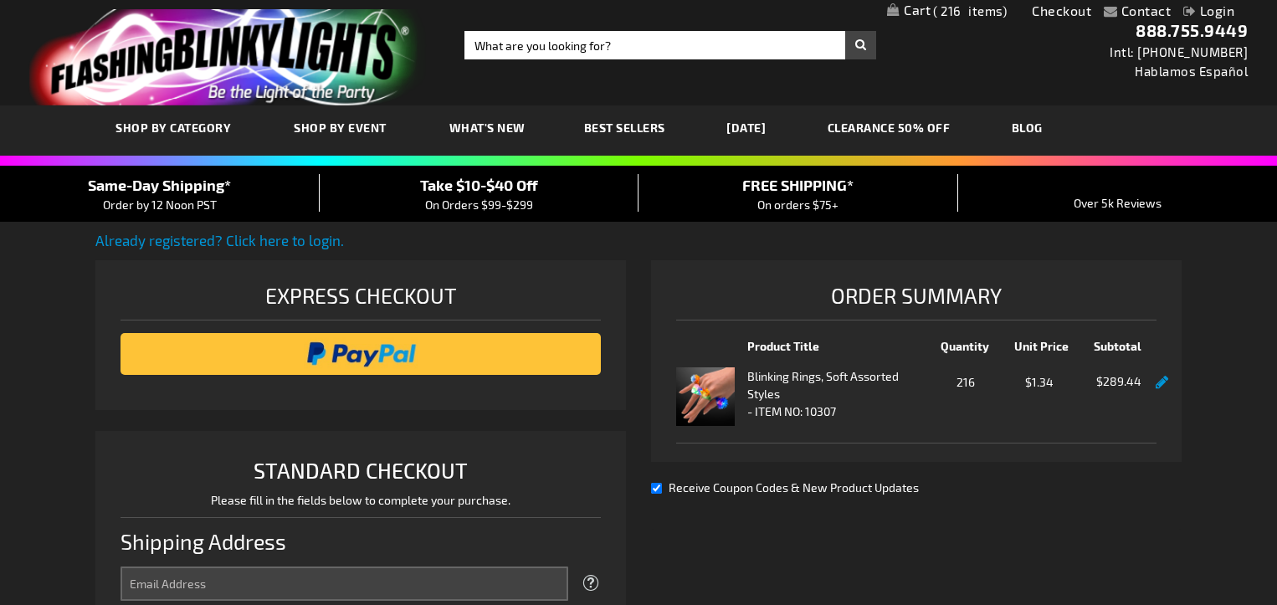
click at [657, 490] on input "Receive Coupon Codes & New Product Updates" at bounding box center [656, 488] width 11 height 11
checkbox input "false"
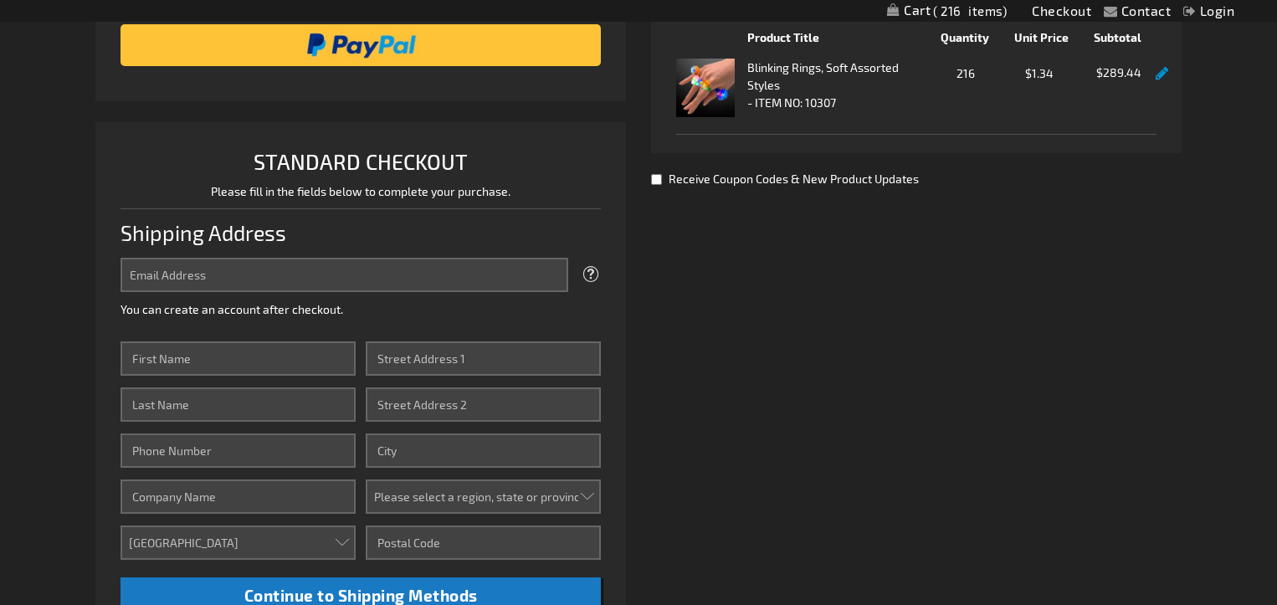
scroll to position [326, 0]
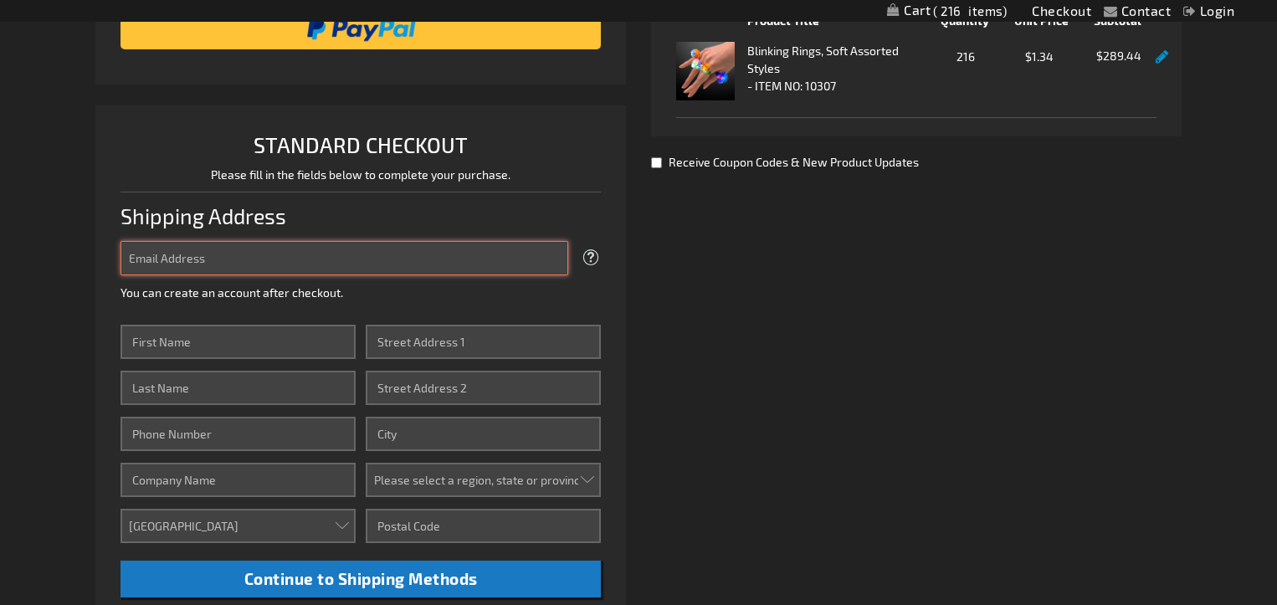
click at [350, 255] on input "Email Address" at bounding box center [345, 258] width 448 height 34
type input "[EMAIL_ADDRESS][DOMAIN_NAME]"
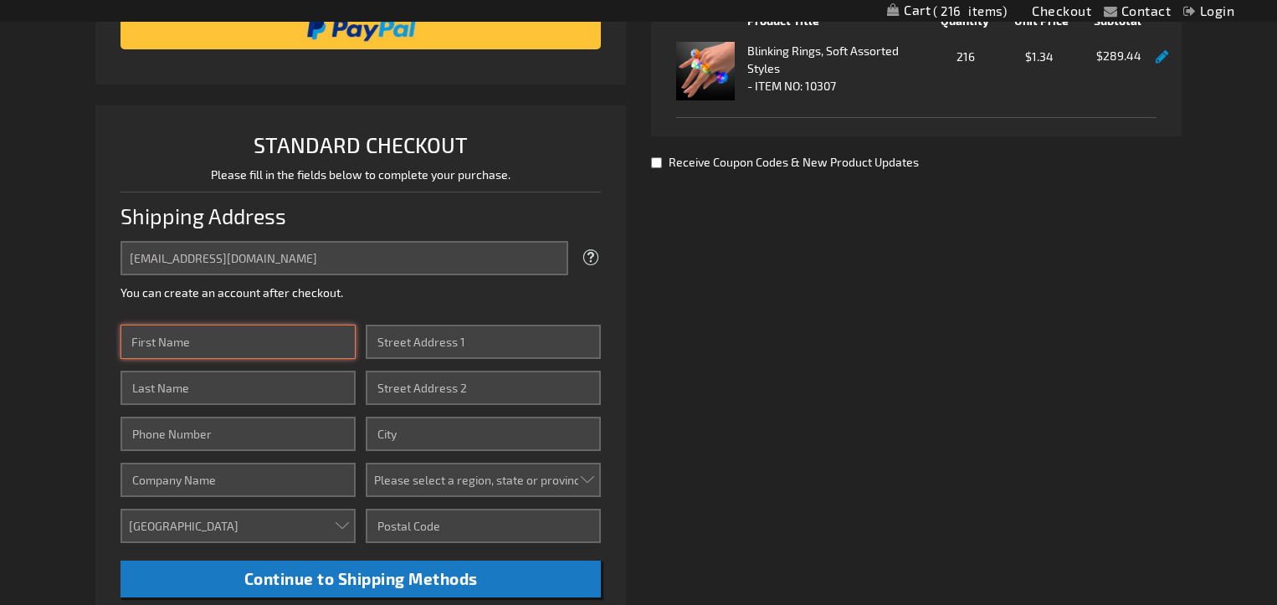
click at [284, 352] on input "First Name" at bounding box center [238, 342] width 235 height 34
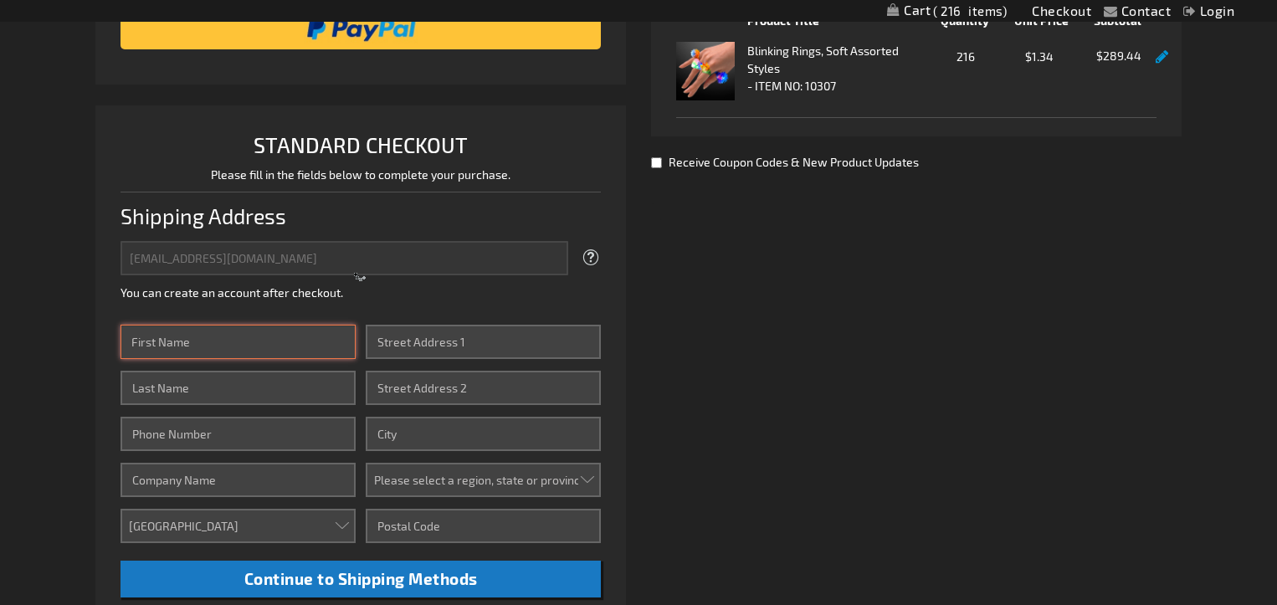
type input "[PERSON_NAME]"
type input "Kershen"
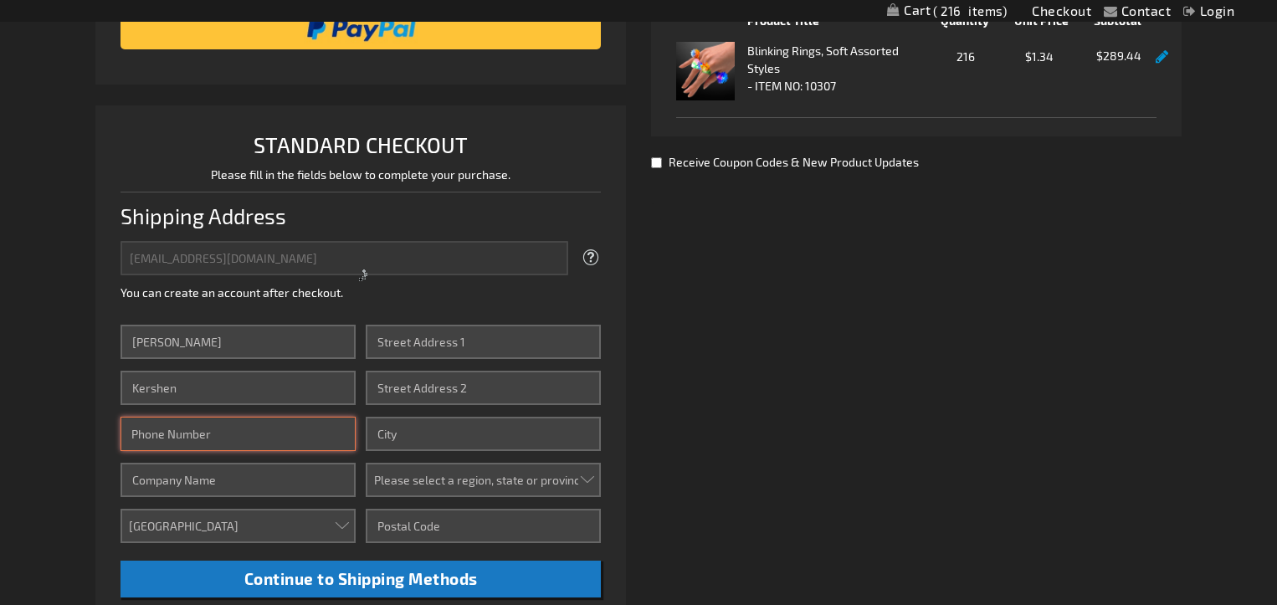
type input "2144179645"
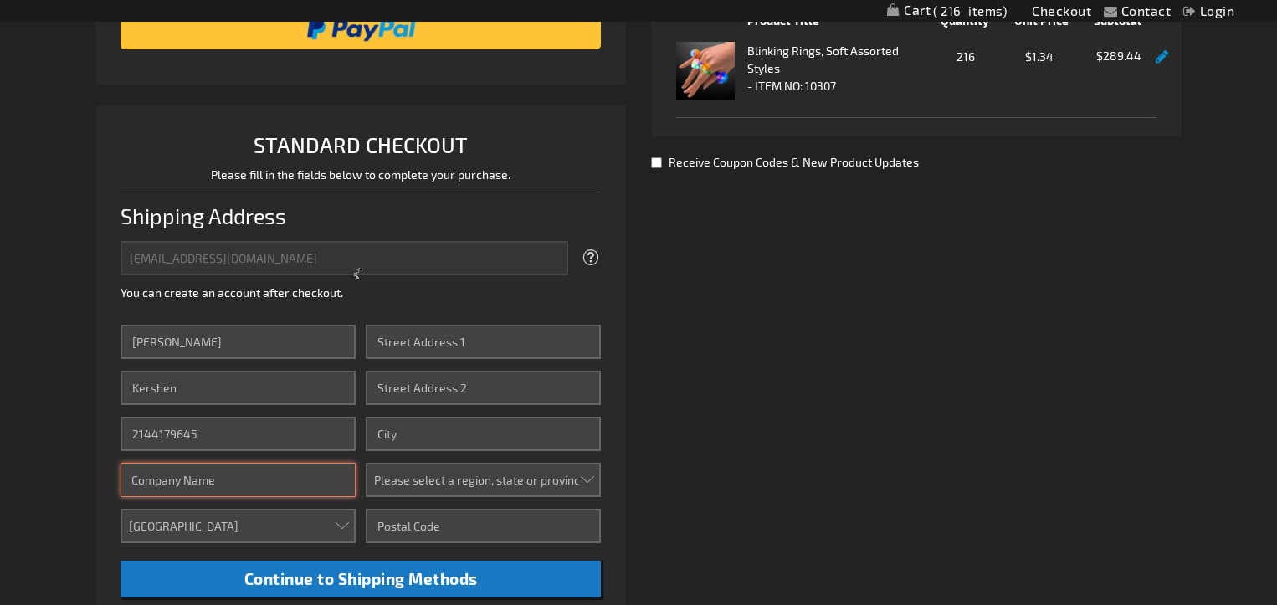
type input "New Hope [MEDICAL_DATA]"
type input "6151 FM 1830"
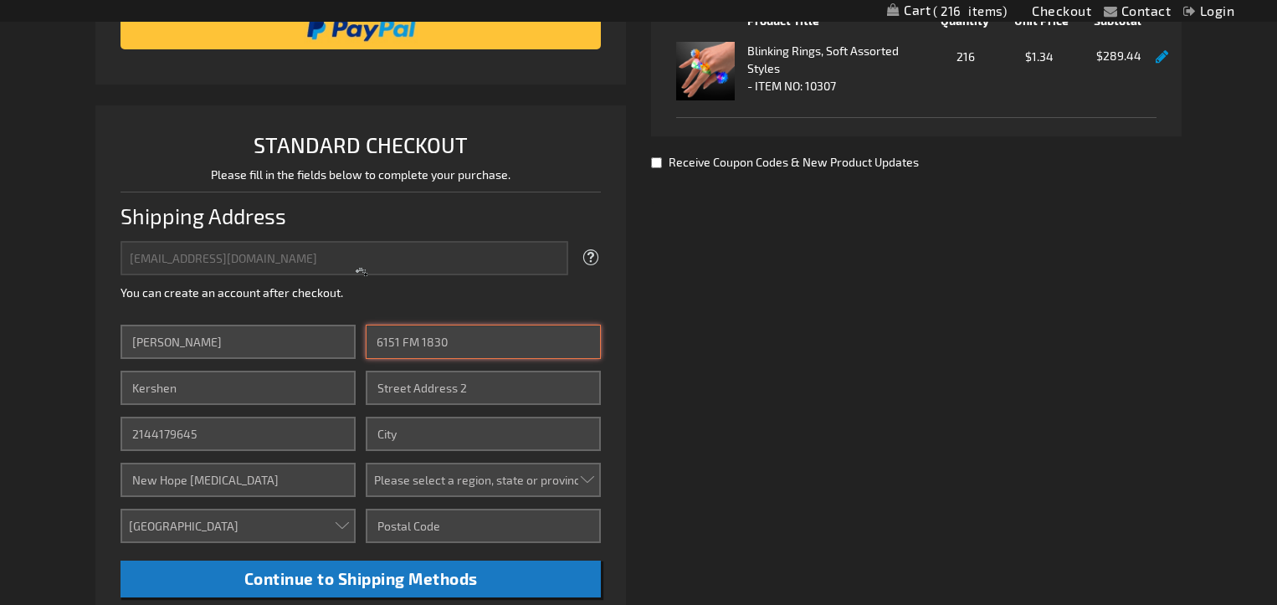
type input "Argyle"
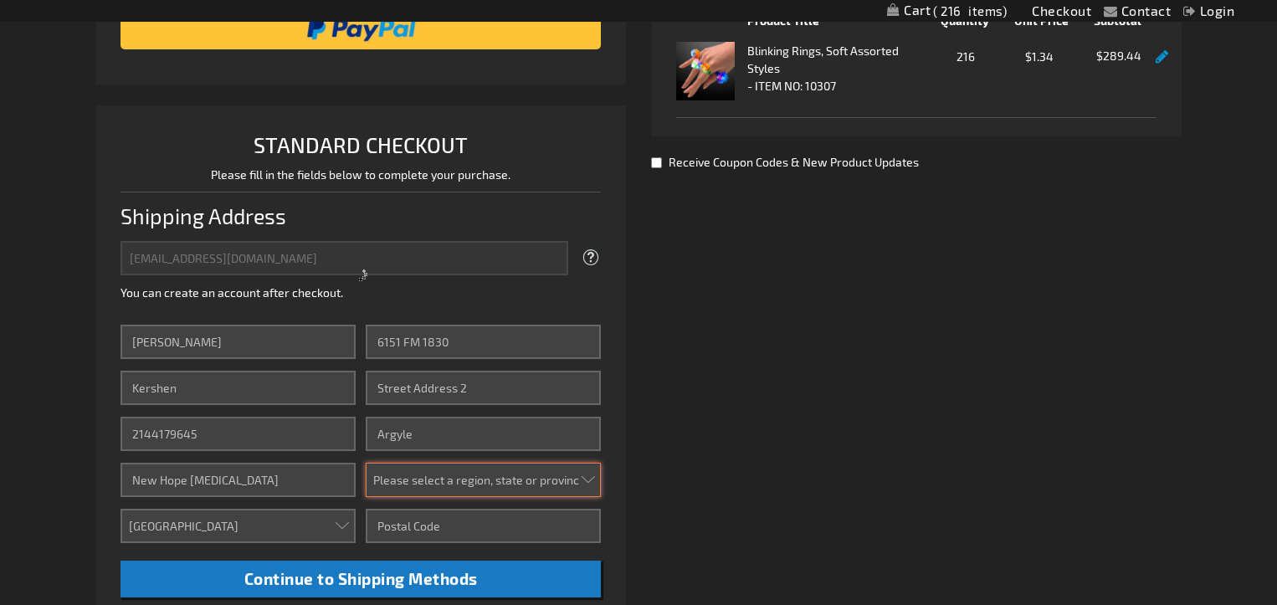
select select "57"
type input "76226"
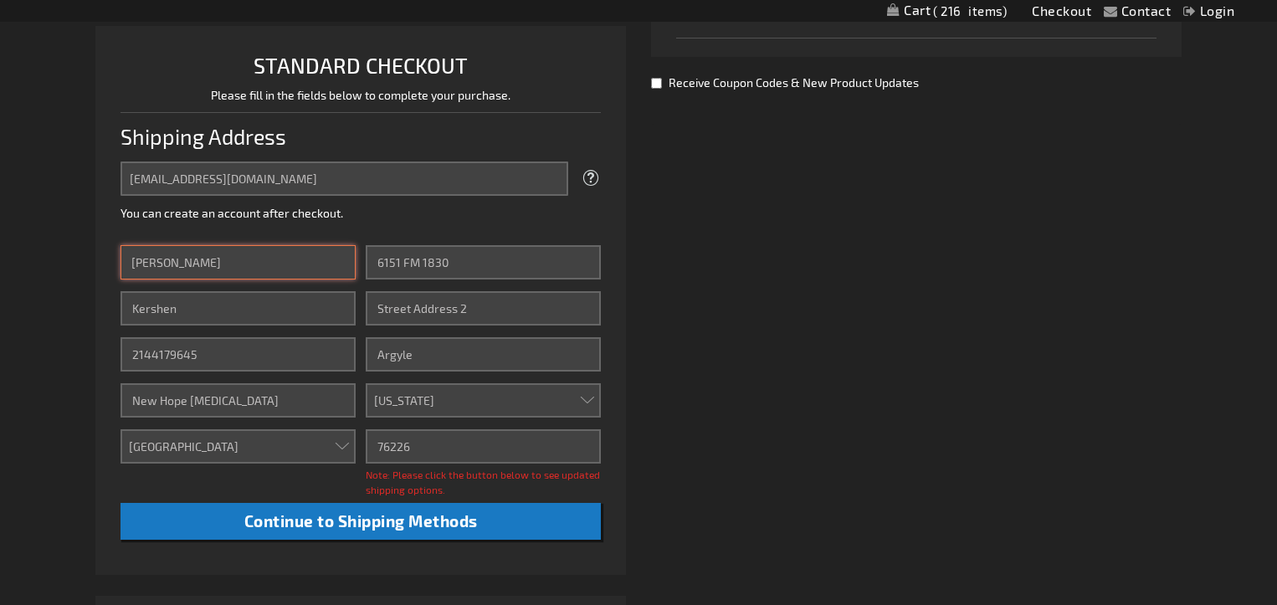
scroll to position [505, 0]
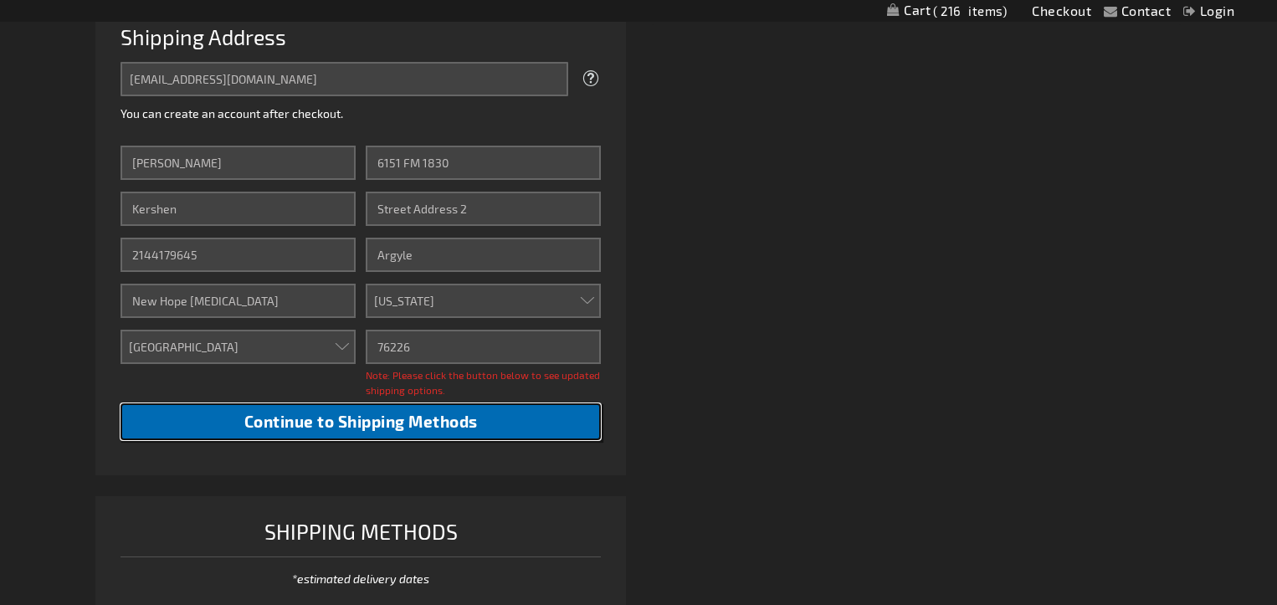
click at [357, 425] on span "Continue to Shipping Methods" at bounding box center [361, 421] width 234 height 19
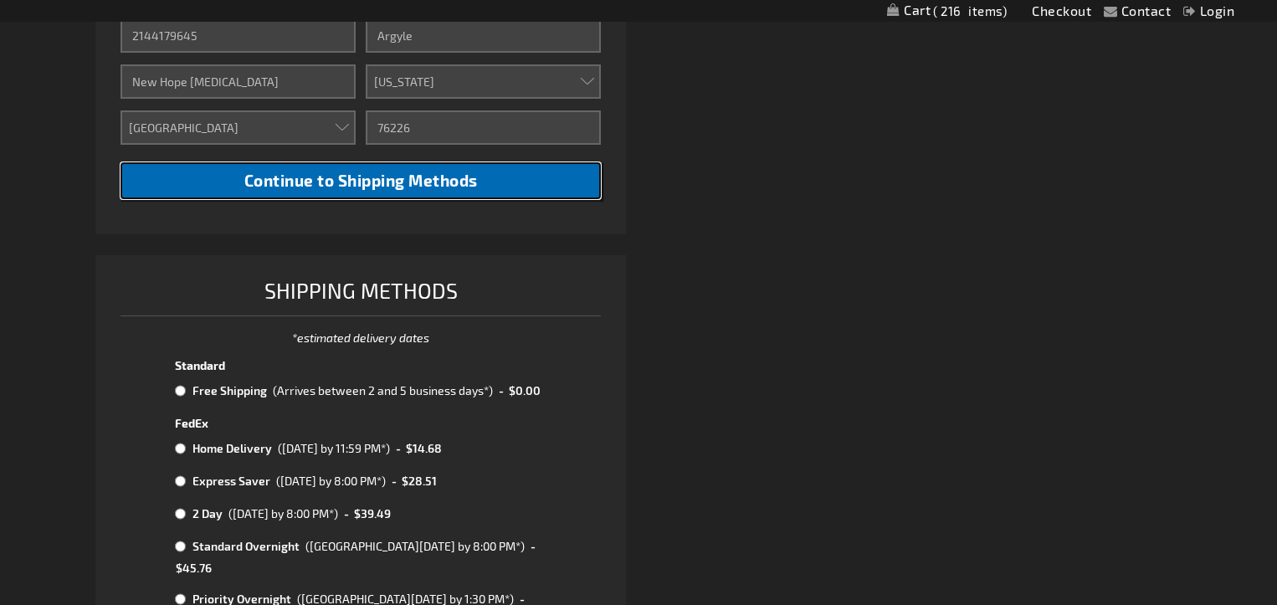
scroll to position [727, 0]
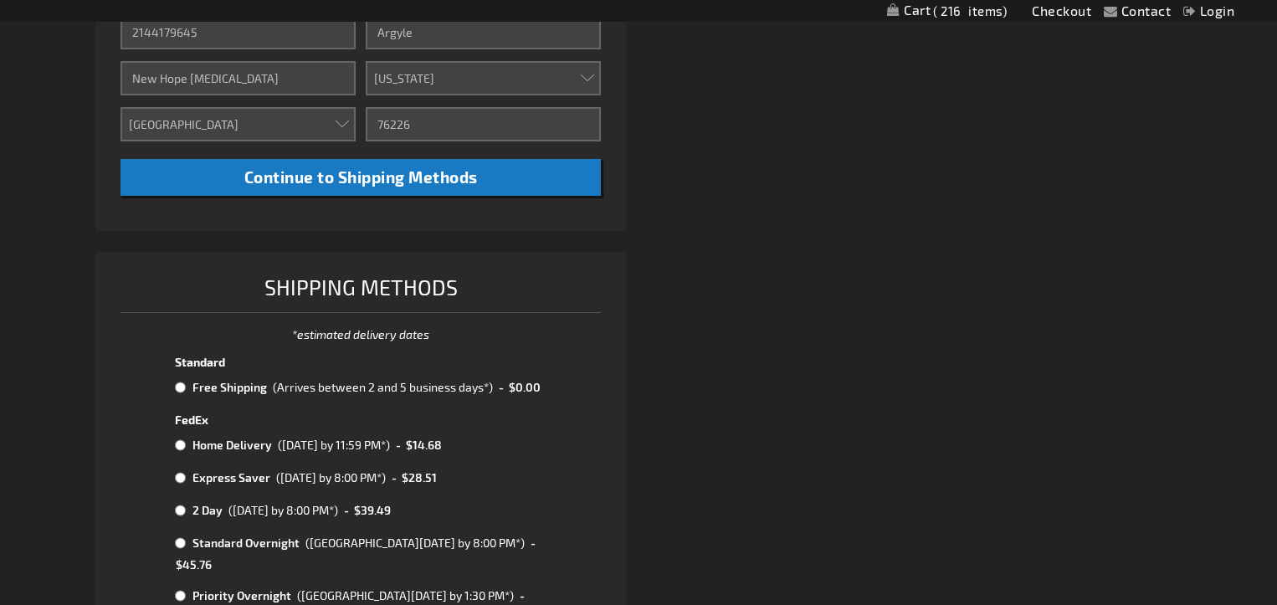
click at [180, 389] on input "radio" at bounding box center [180, 387] width 11 height 13
radio input "true"
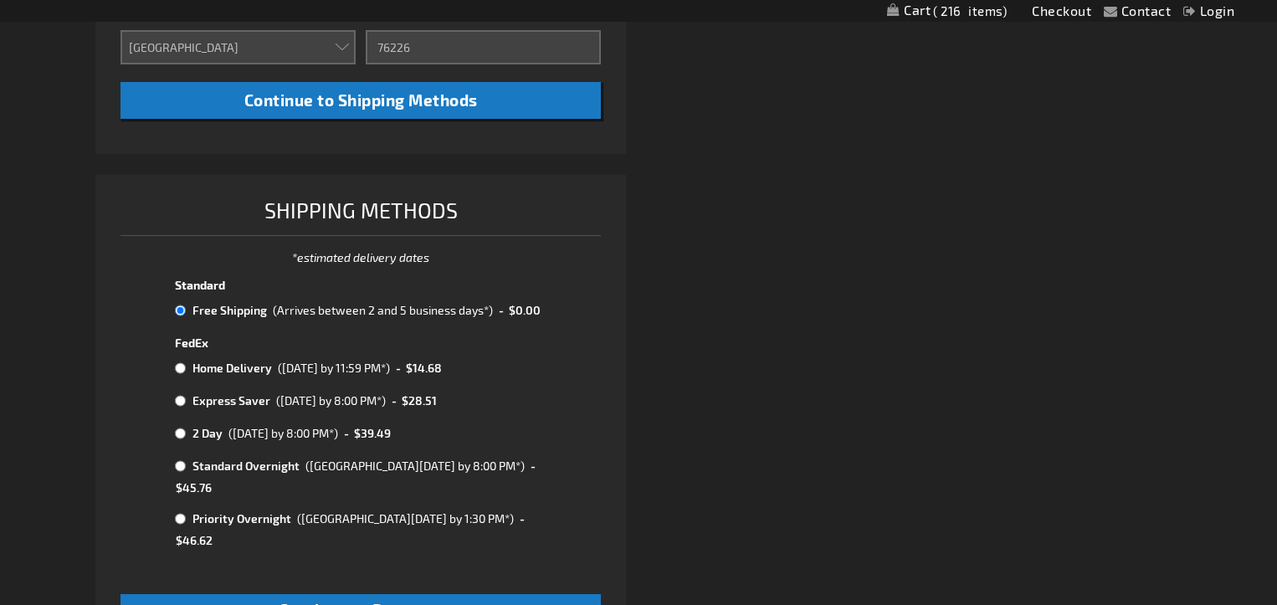
scroll to position [817, 0]
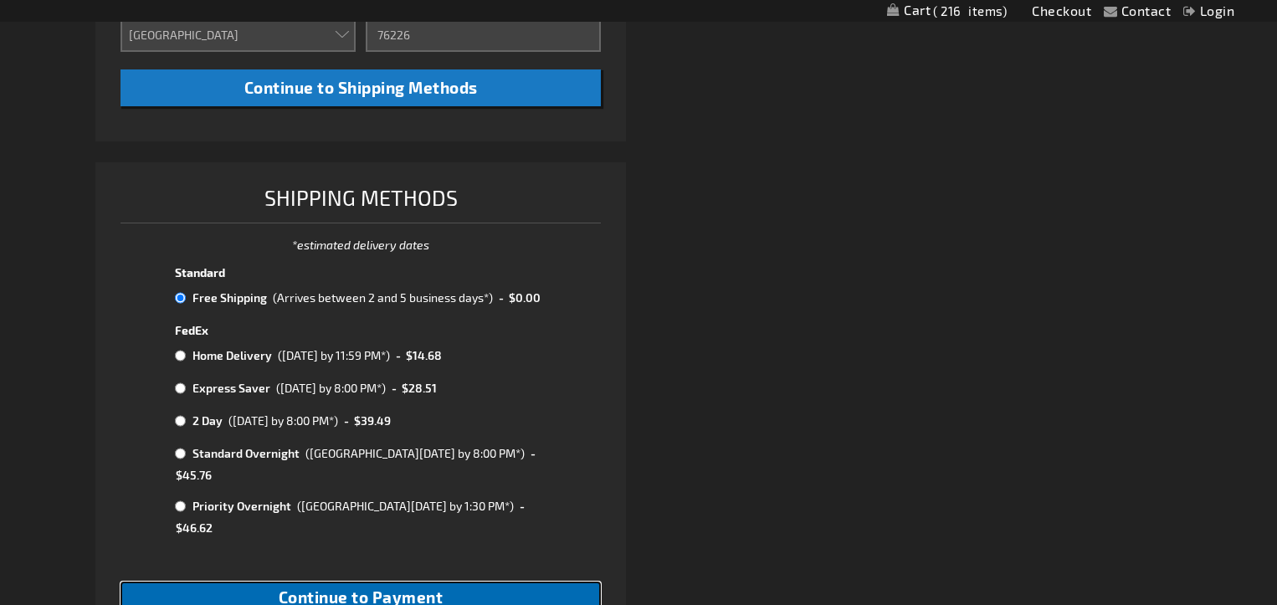
click at [432, 588] on span "Continue to Payment" at bounding box center [361, 597] width 165 height 19
checkbox input "true"
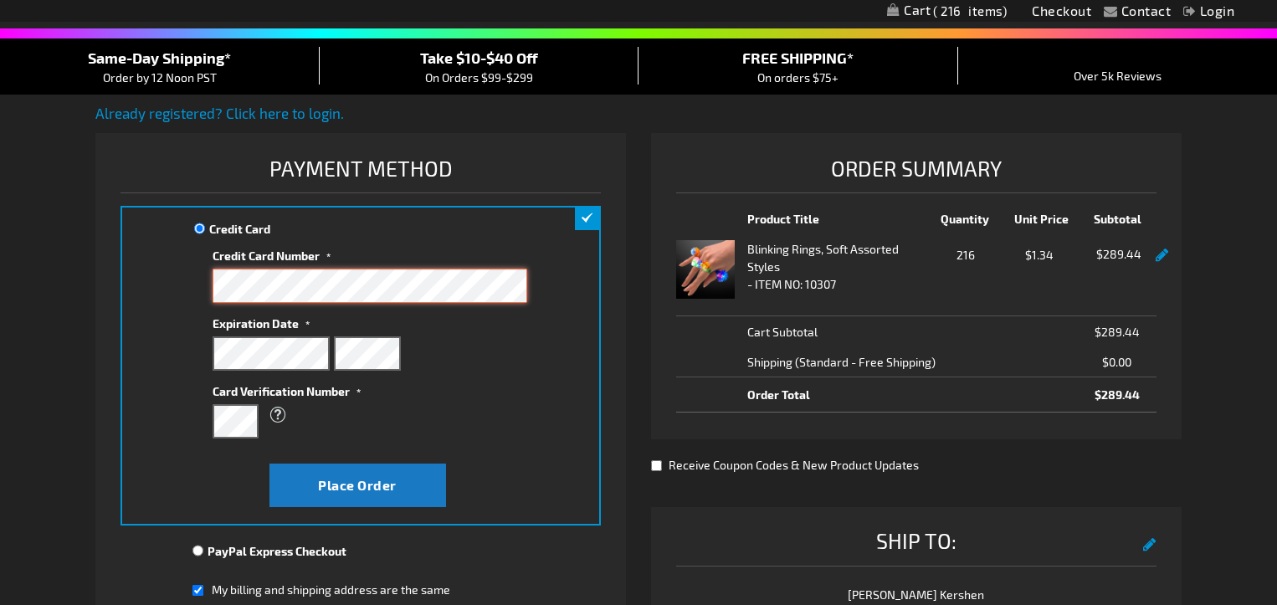
scroll to position [131, 0]
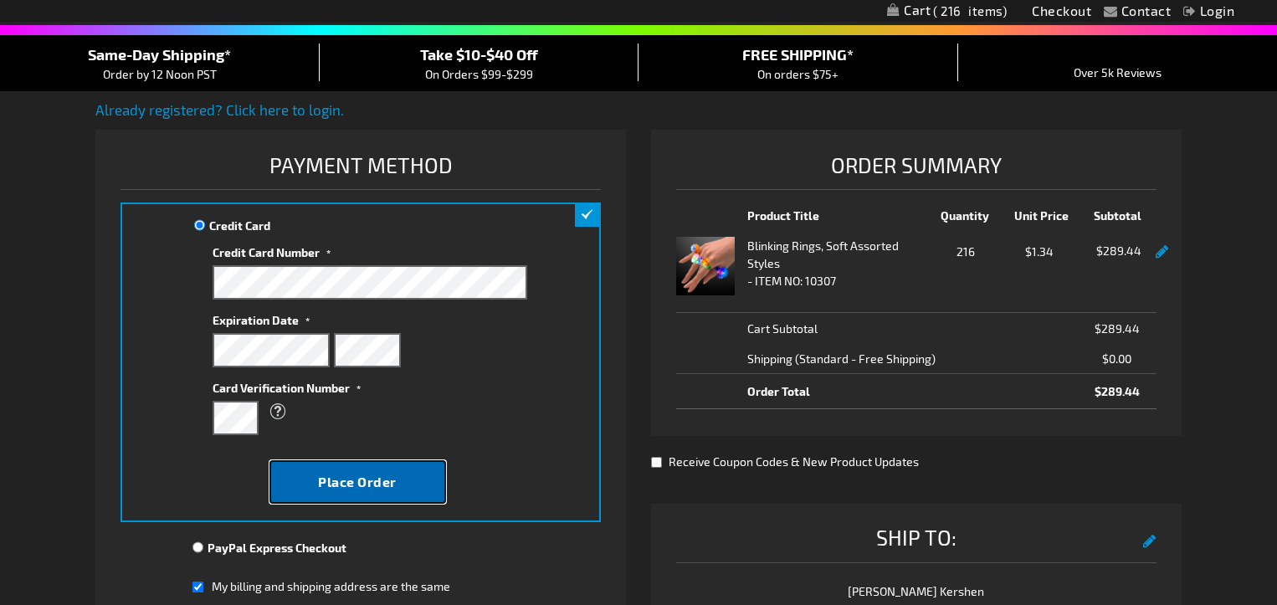
click at [372, 482] on span "Place Order" at bounding box center [357, 482] width 79 height 16
